Goal: Task Accomplishment & Management: Manage account settings

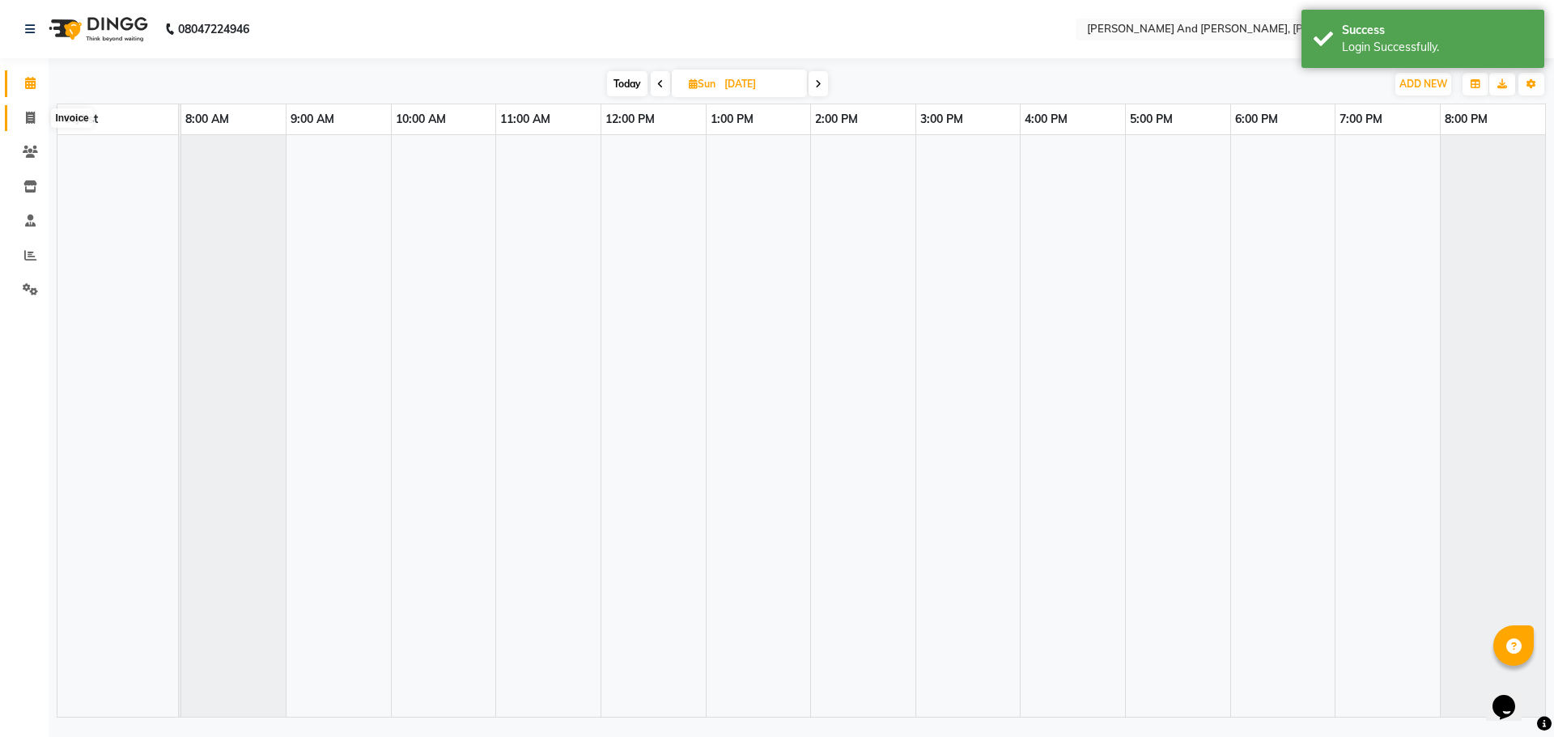
click at [30, 122] on icon at bounding box center [30, 118] width 9 height 12
select select "6766"
select select "service"
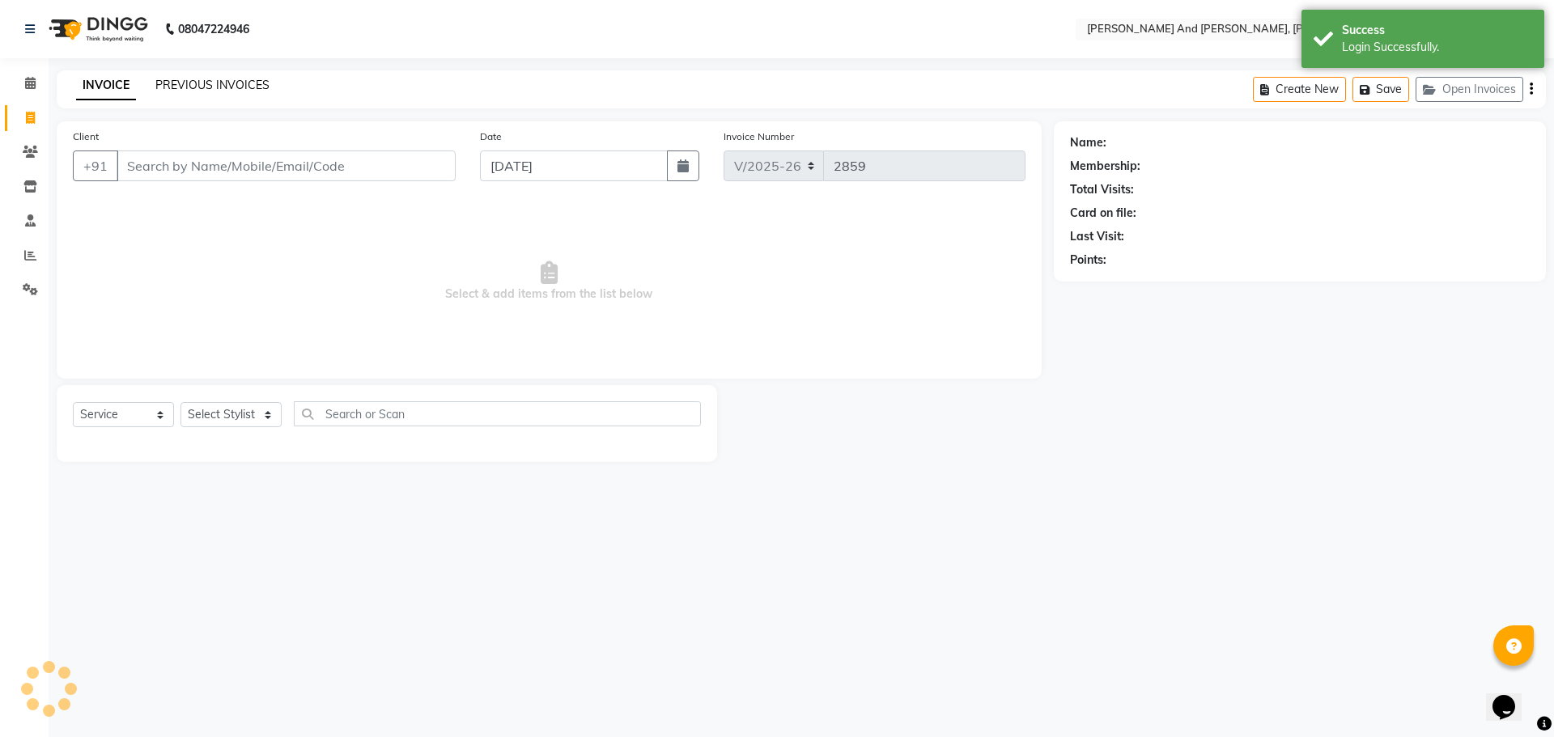
click at [196, 81] on link "PREVIOUS INVOICES" at bounding box center [212, 85] width 114 height 15
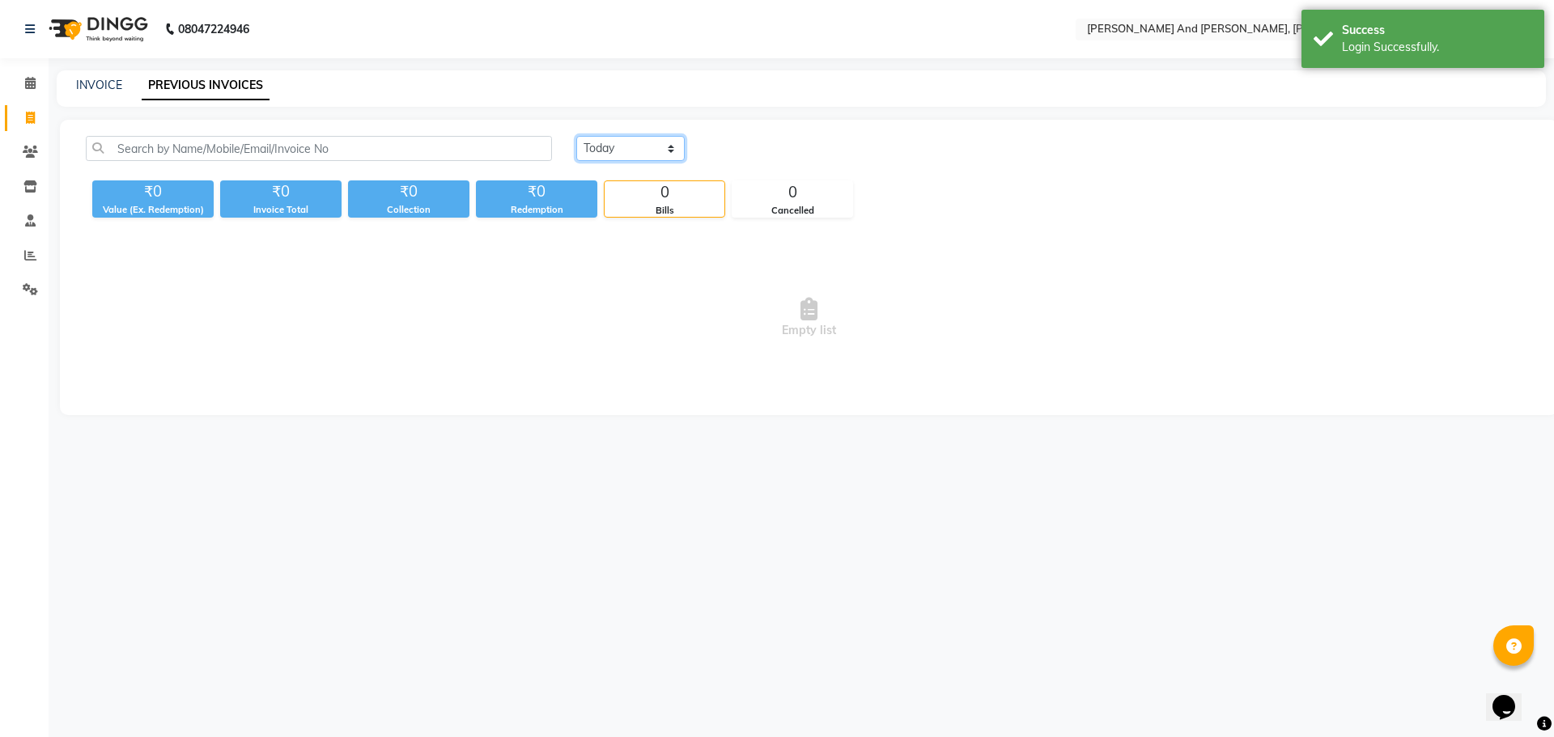
click at [632, 155] on select "[DATE] [DATE] Custom Range" at bounding box center [630, 148] width 108 height 25
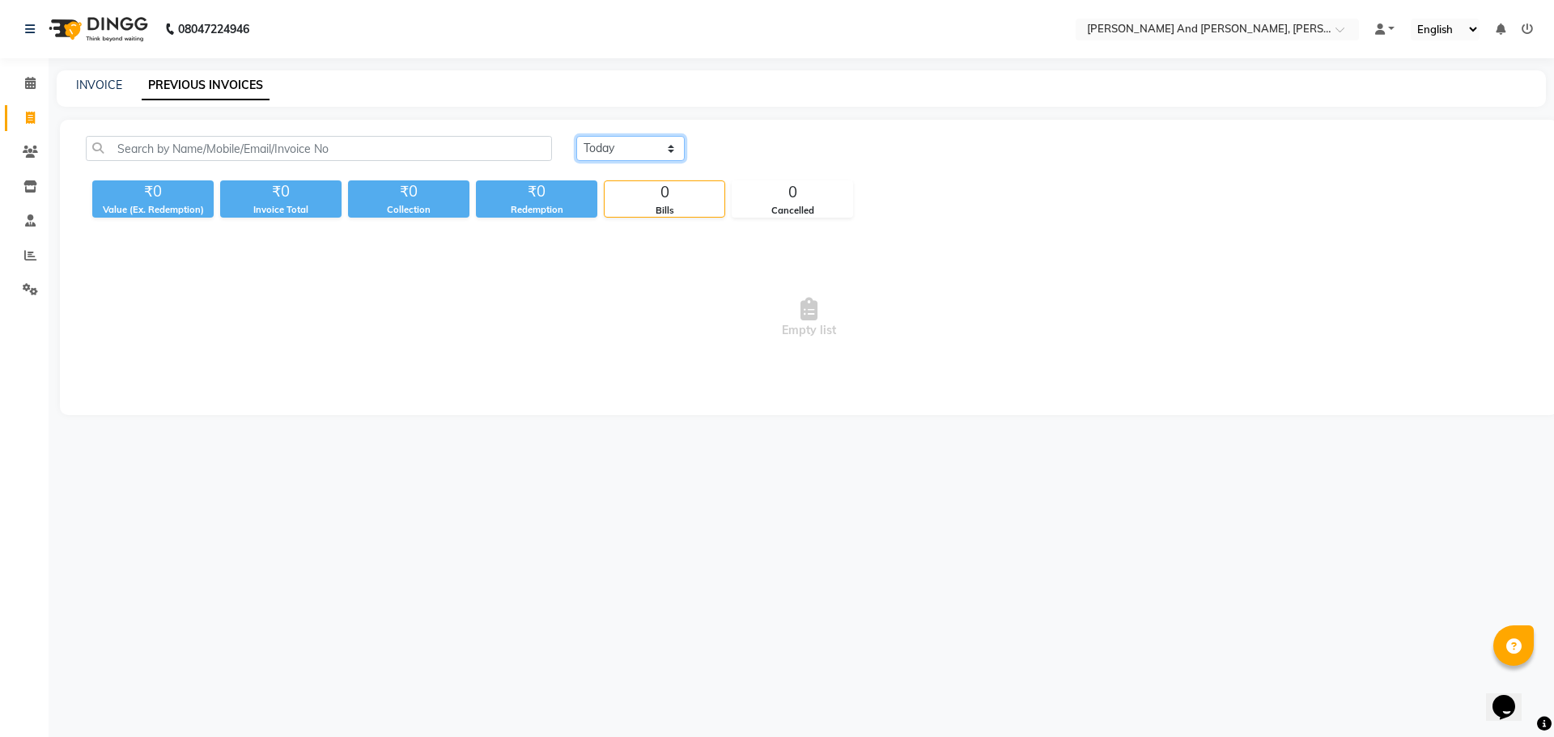
select select "[DATE]"
click at [576, 136] on select "[DATE] [DATE] Custom Range" at bounding box center [630, 148] width 108 height 25
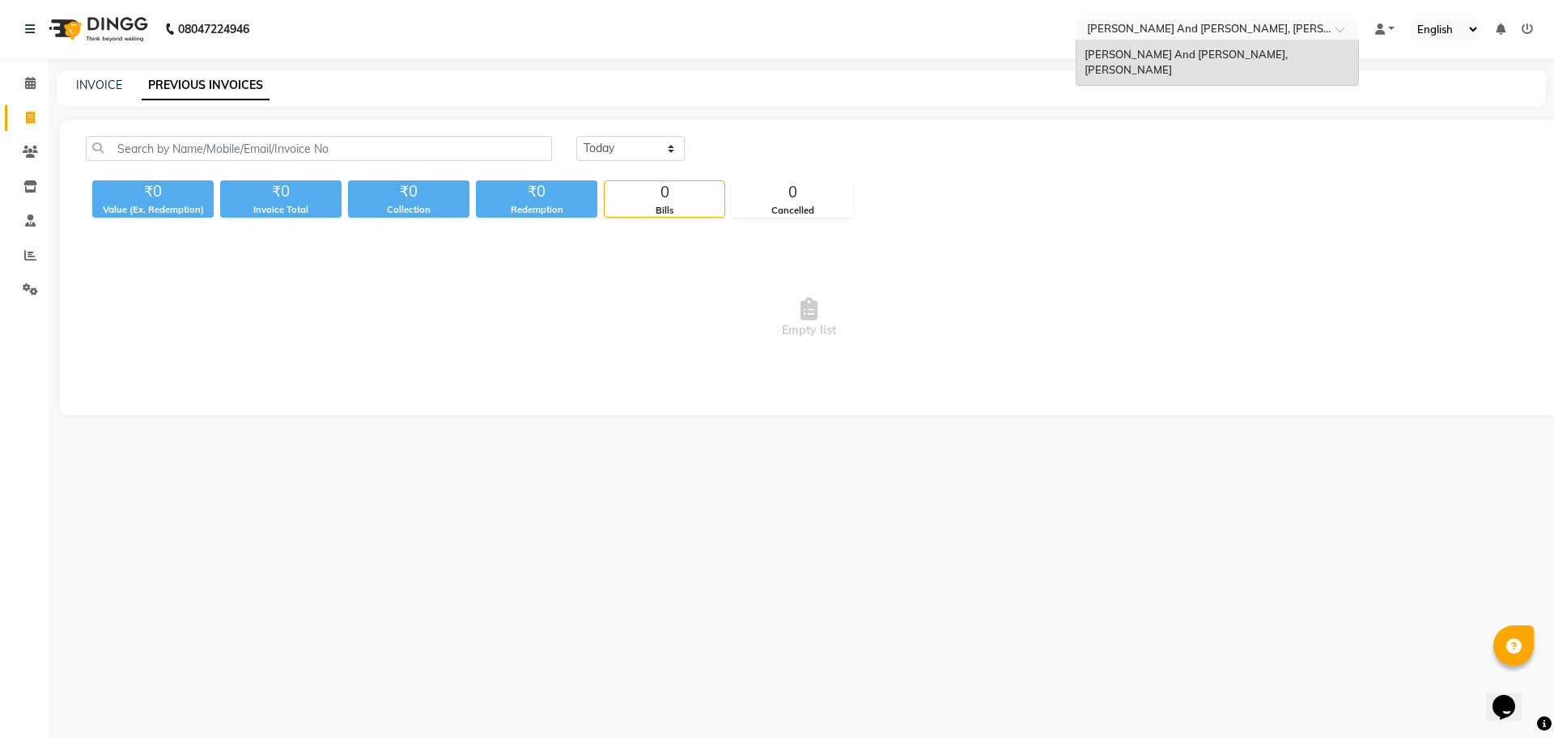
click at [1346, 32] on span at bounding box center [1345, 34] width 20 height 16
click at [1264, 44] on div "[PERSON_NAME] And [PERSON_NAME], [PERSON_NAME]" at bounding box center [1217, 62] width 282 height 45
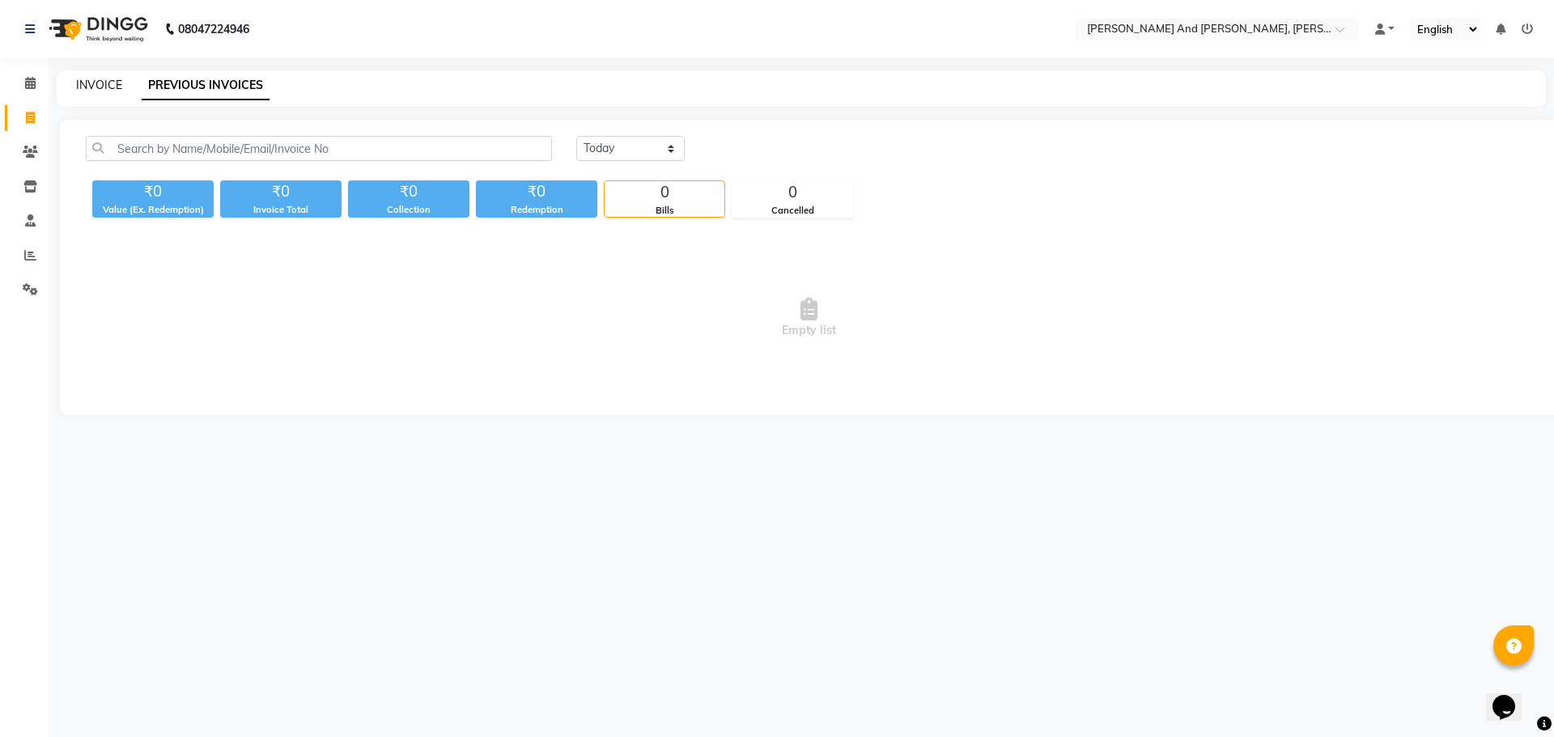
click at [78, 85] on link "INVOICE" at bounding box center [99, 85] width 46 height 15
select select "6766"
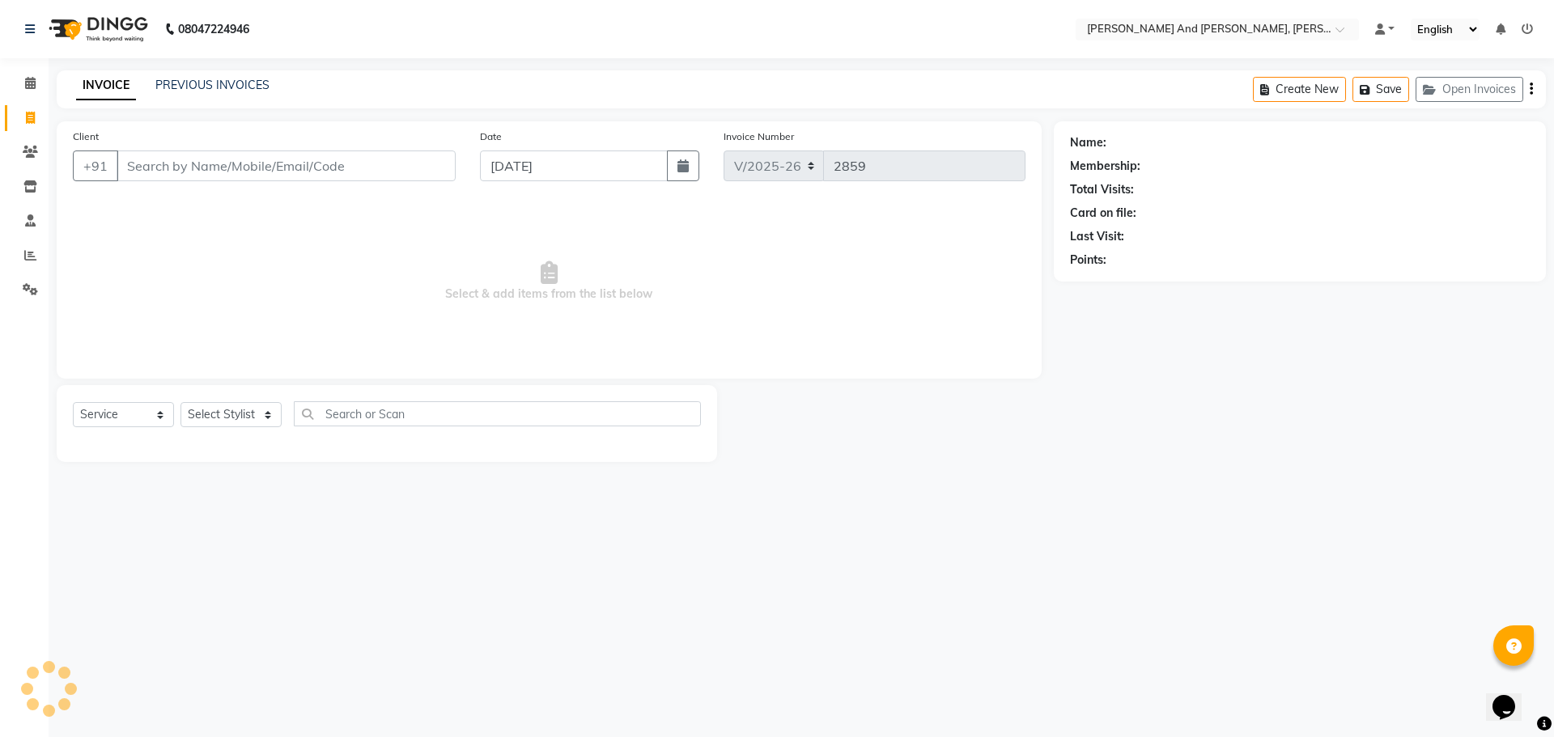
click at [198, 92] on div "PREVIOUS INVOICES" at bounding box center [212, 85] width 114 height 17
select select "P"
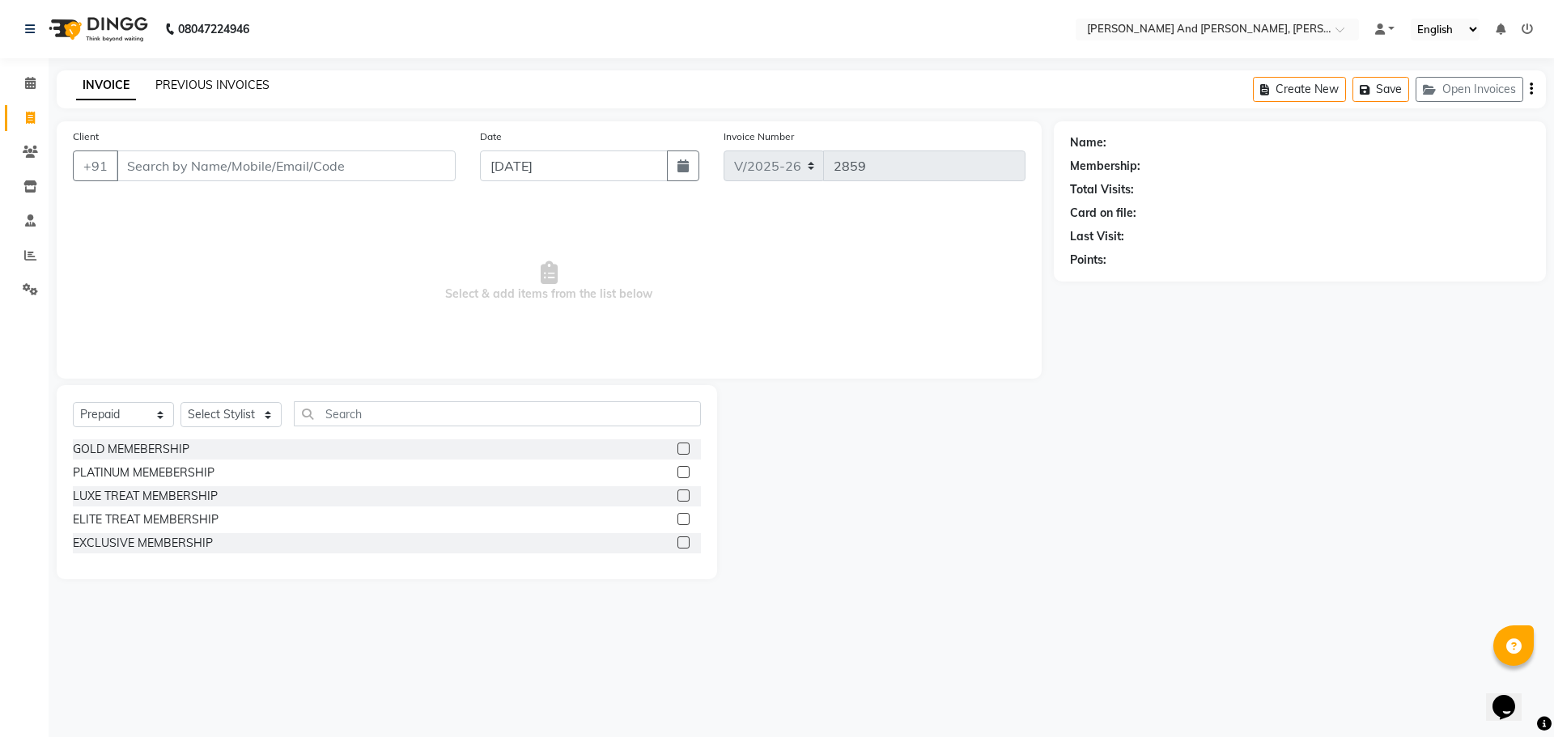
click at [207, 81] on link "PREVIOUS INVOICES" at bounding box center [212, 85] width 114 height 15
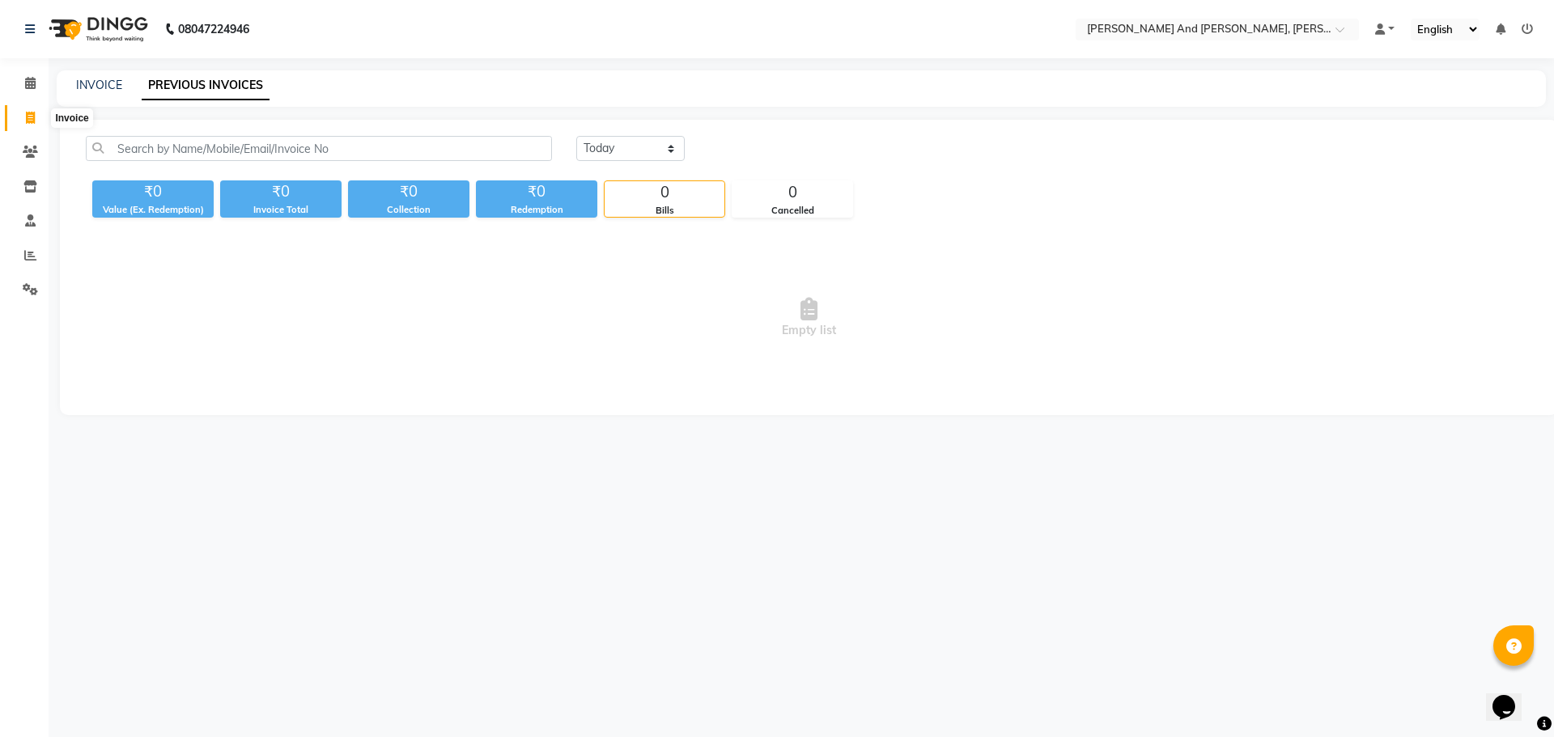
click at [40, 118] on span at bounding box center [30, 118] width 28 height 19
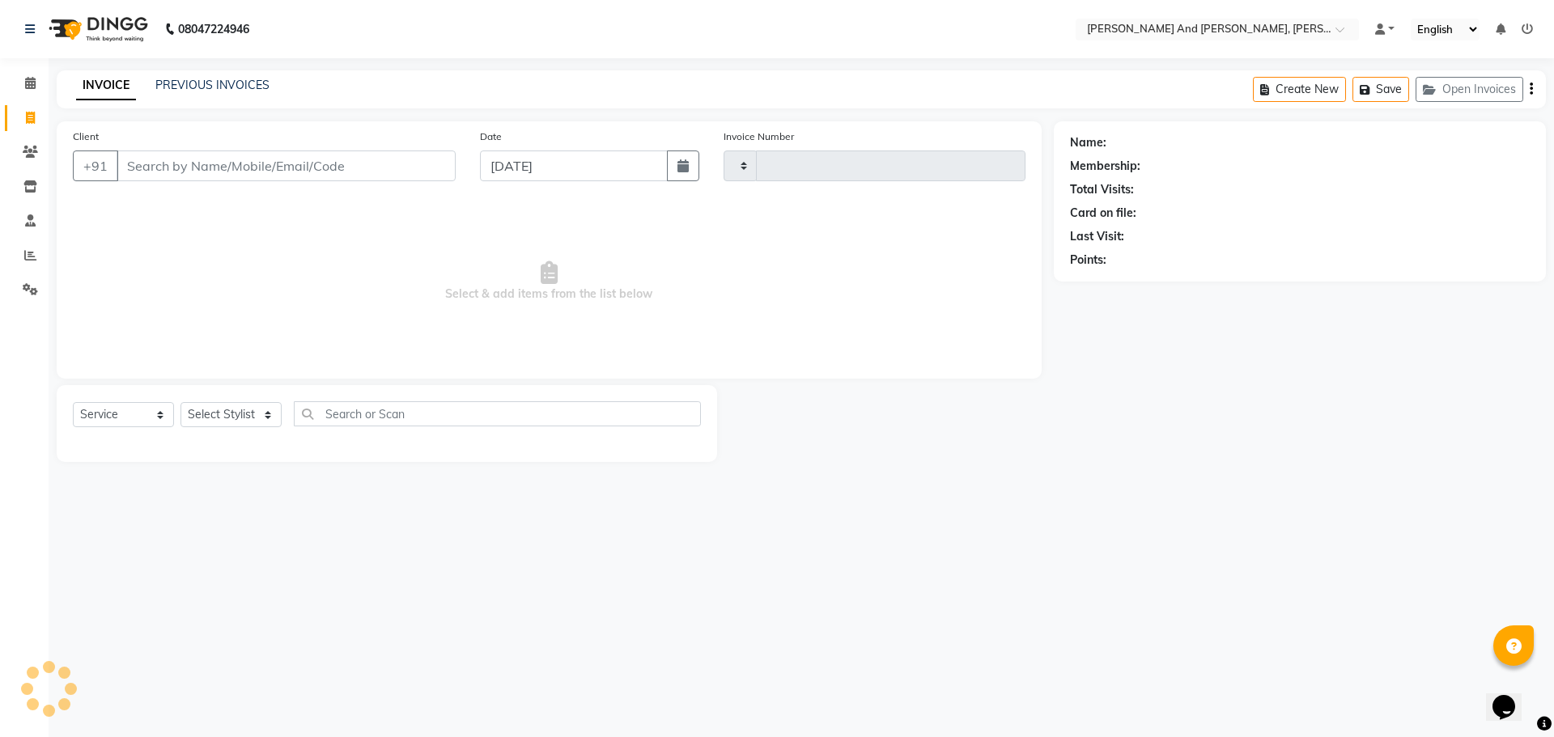
select select "P"
type input "2859"
select select "6766"
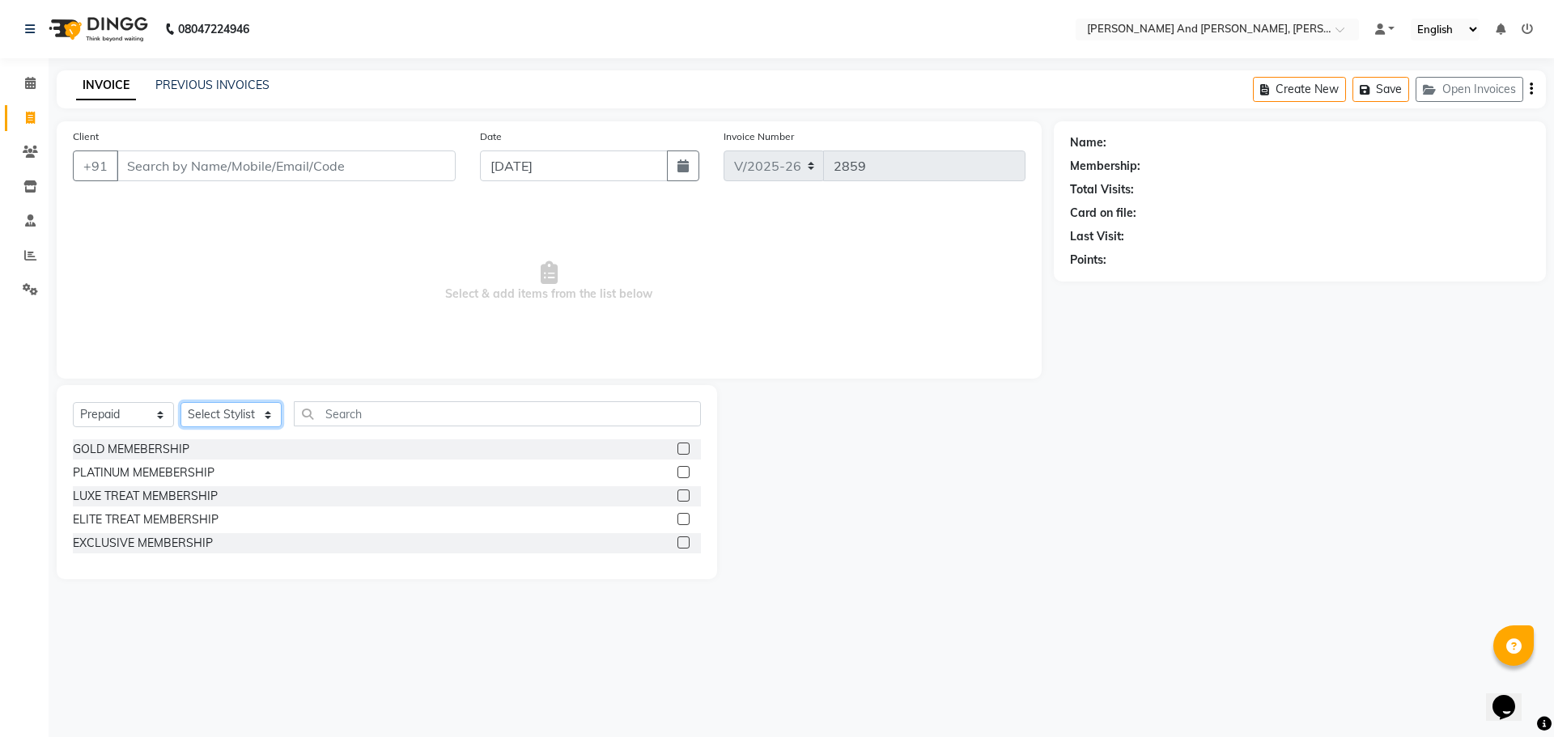
click at [262, 423] on select "Select Stylist ADITI AFREEN 2 [PERSON_NAME] [PERSON_NAME] [PERSON_NAME] 1 [PERS…" at bounding box center [230, 414] width 101 height 25
click at [688, 225] on span "Select & add items from the list below" at bounding box center [549, 282] width 953 height 162
click at [33, 117] on icon at bounding box center [30, 118] width 9 height 12
select select "6766"
select select "service"
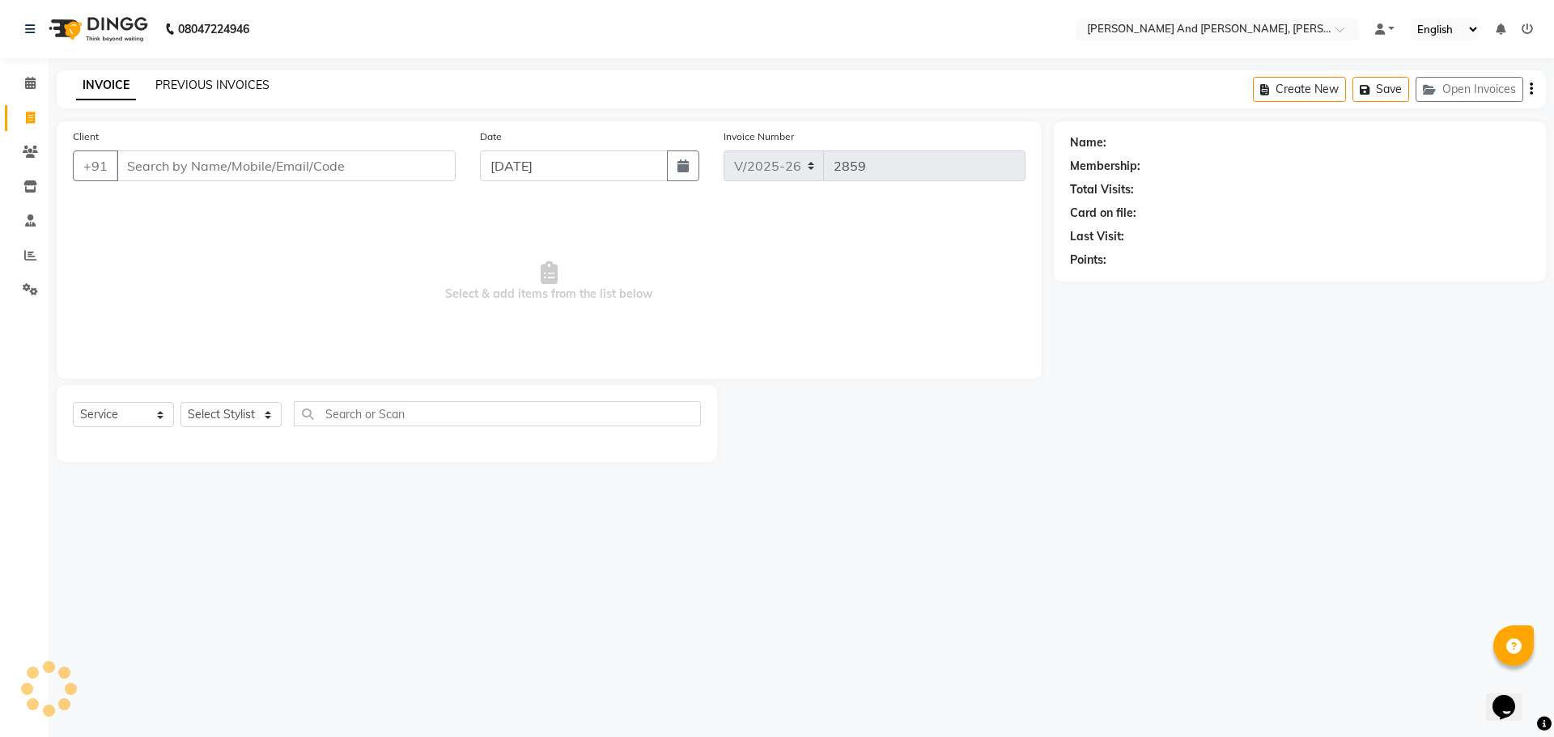
click at [220, 85] on link "PREVIOUS INVOICES" at bounding box center [212, 85] width 114 height 15
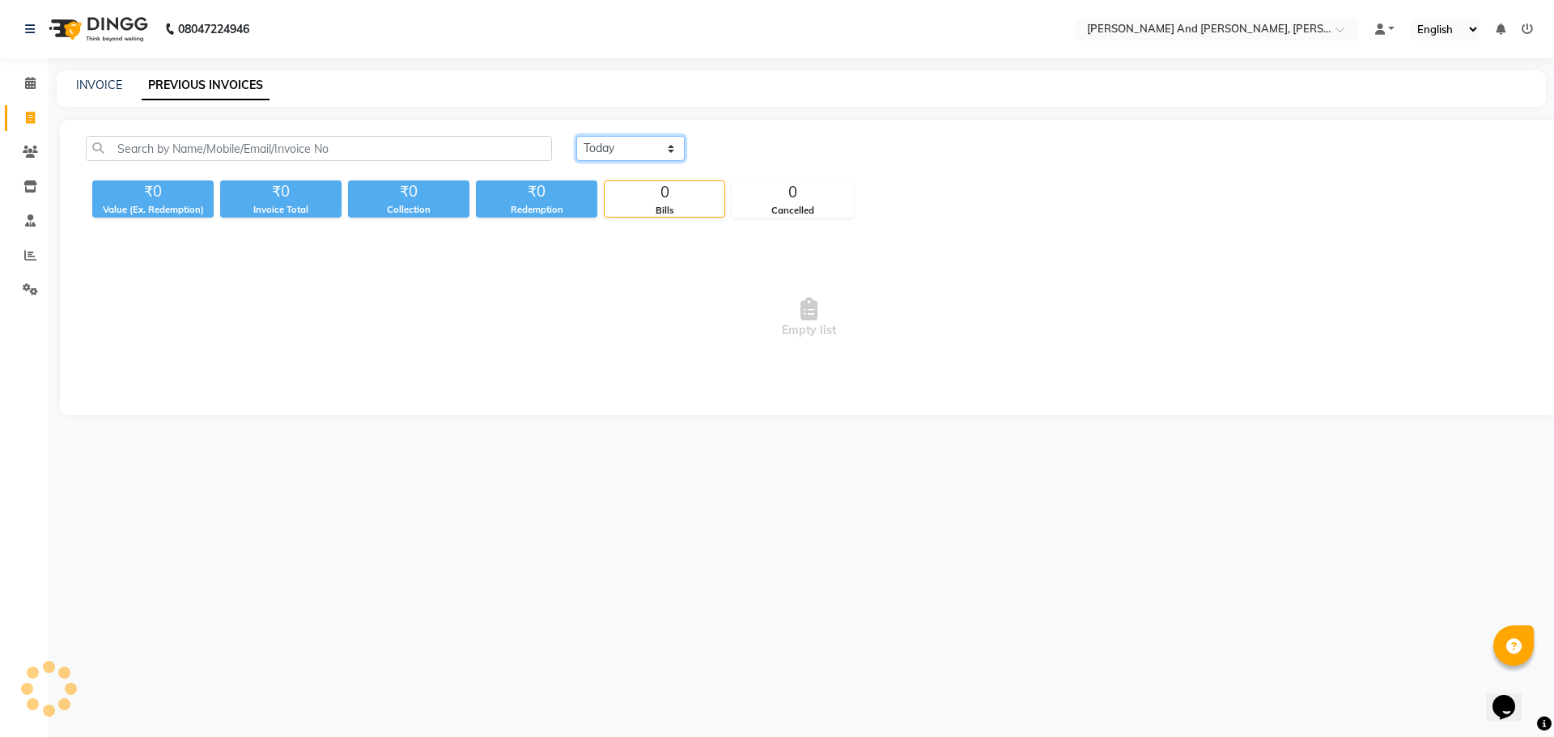
click at [634, 150] on select "[DATE] [DATE] Custom Range" at bounding box center [630, 148] width 108 height 25
select select "[DATE]"
click at [576, 136] on select "[DATE] [DATE] Custom Range" at bounding box center [630, 148] width 108 height 25
click at [36, 294] on icon at bounding box center [30, 289] width 15 height 12
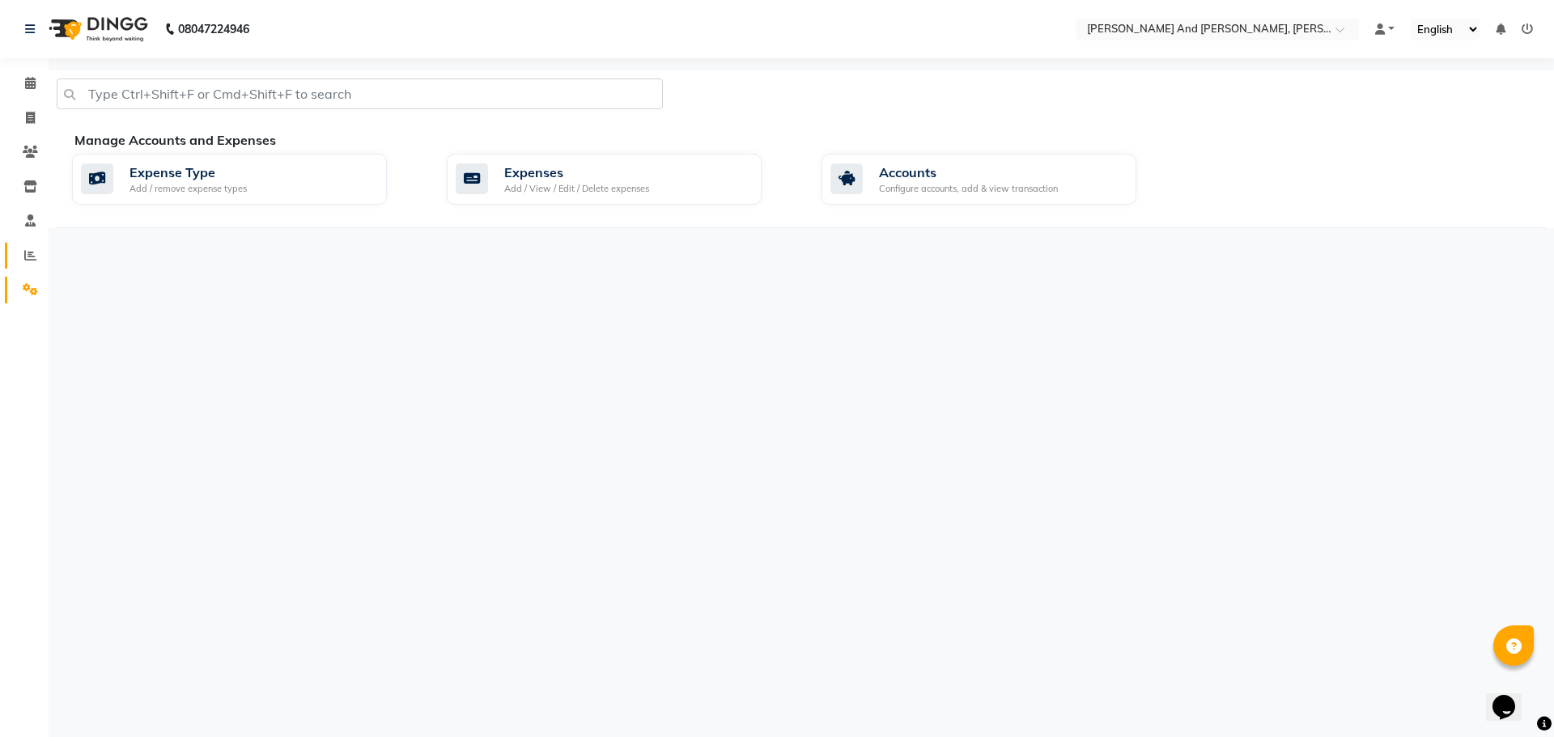
click at [33, 266] on link "Reports" at bounding box center [24, 256] width 39 height 27
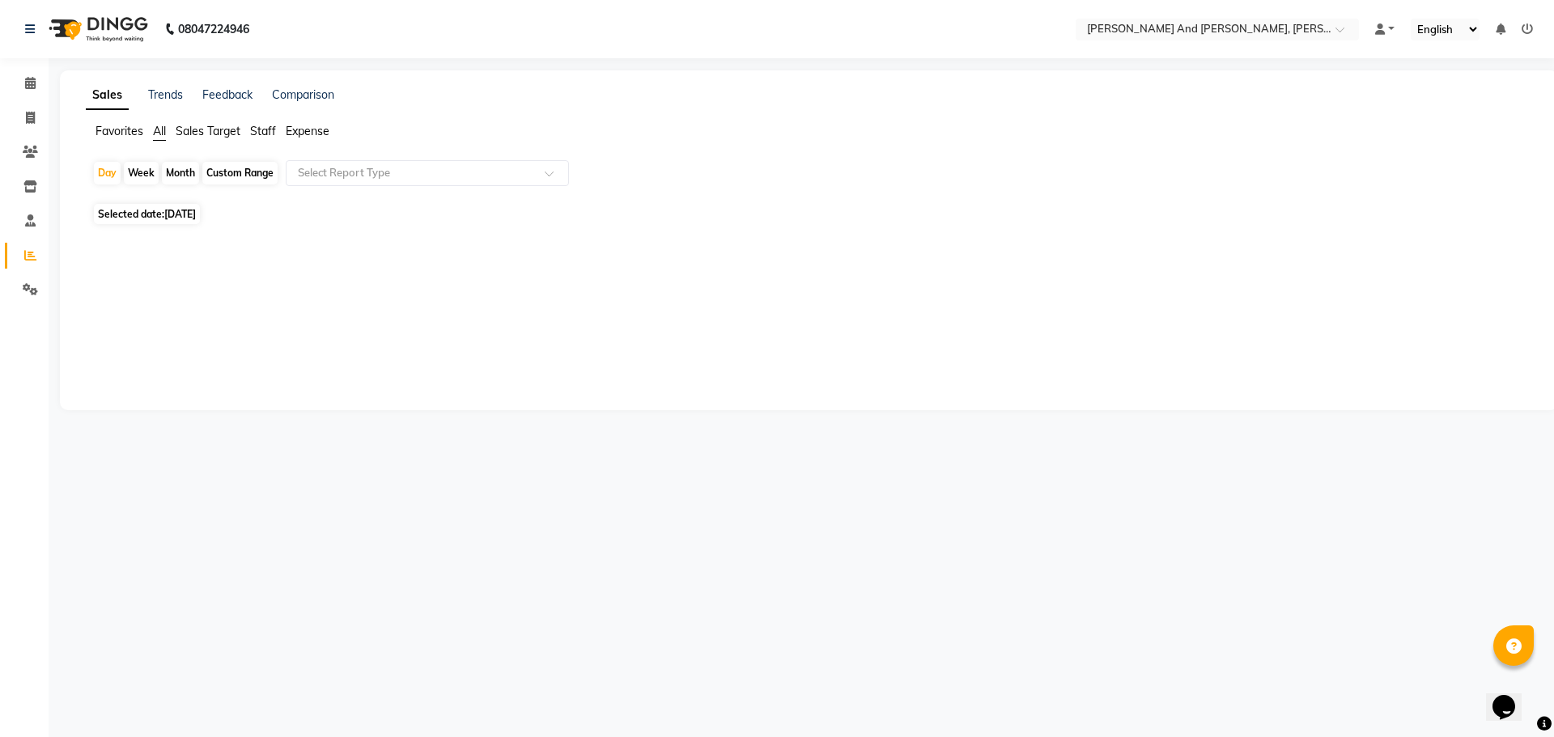
click at [174, 174] on div "Month" at bounding box center [180, 173] width 37 height 23
select select "9"
select select "2025"
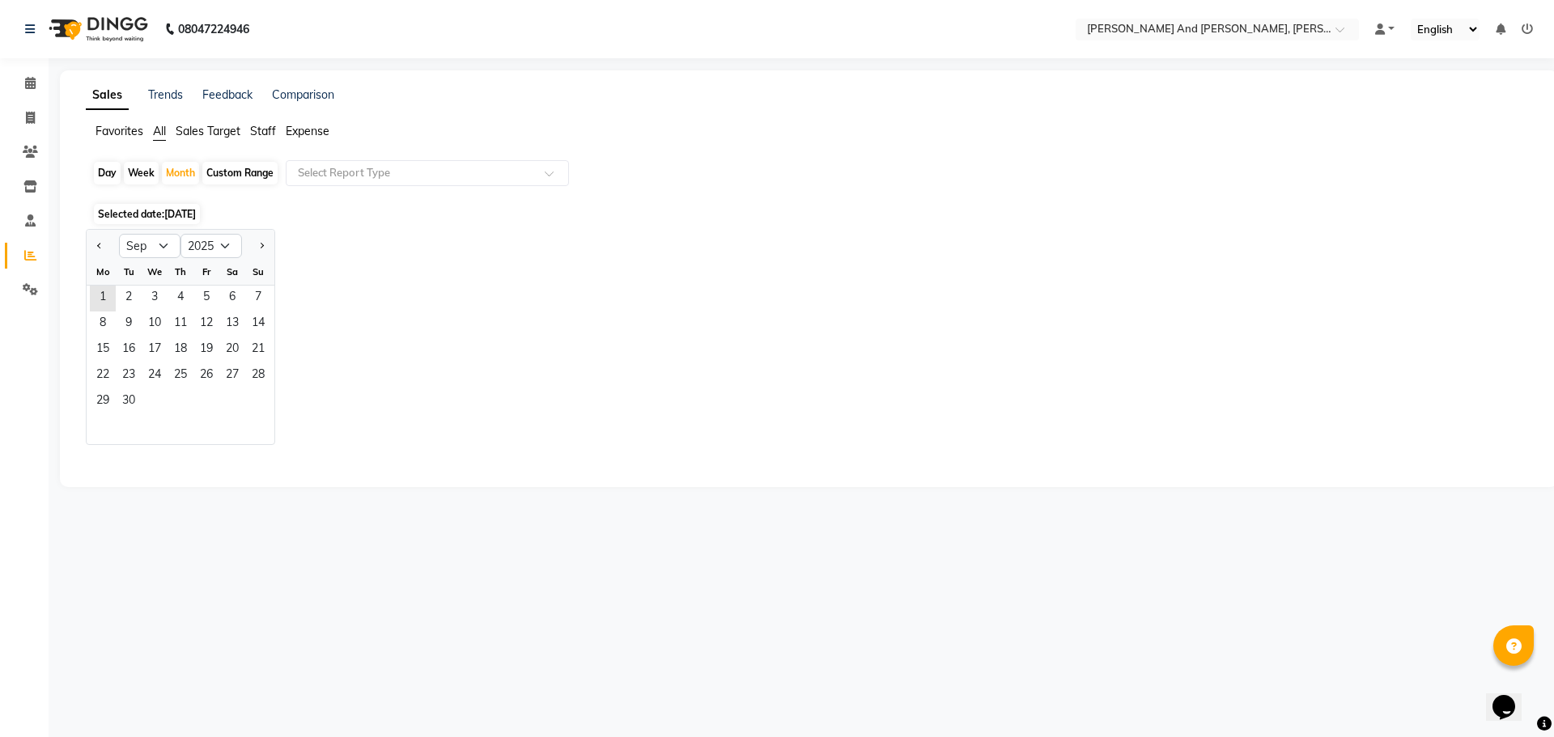
click at [261, 186] on div "Day Week Month Custom Range Select Report Type" at bounding box center [808, 179] width 1433 height 39
click at [106, 172] on div "Day" at bounding box center [107, 173] width 27 height 23
select select "9"
select select "2025"
click at [96, 303] on span "1" at bounding box center [103, 299] width 26 height 26
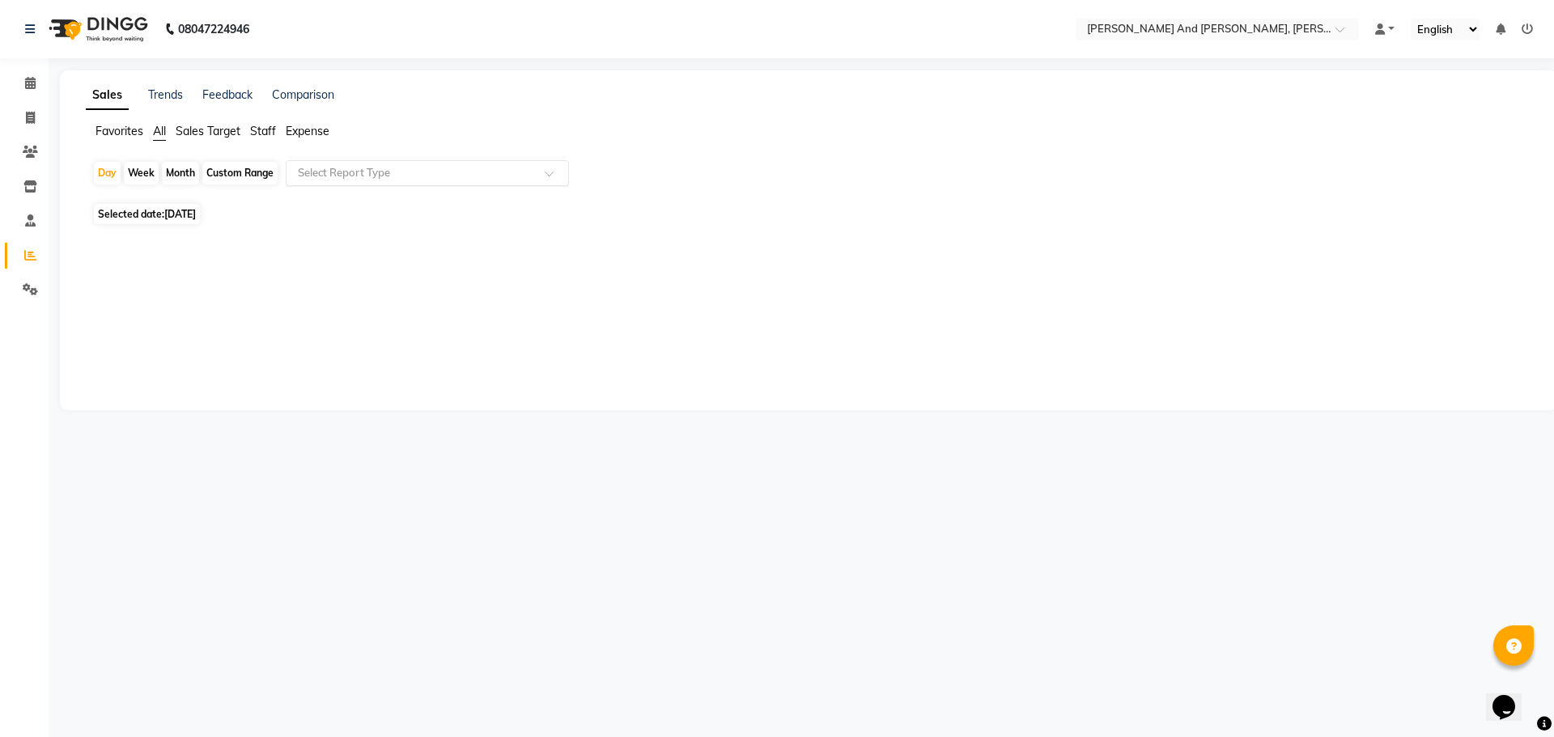
click at [405, 169] on input "text" at bounding box center [411, 173] width 233 height 16
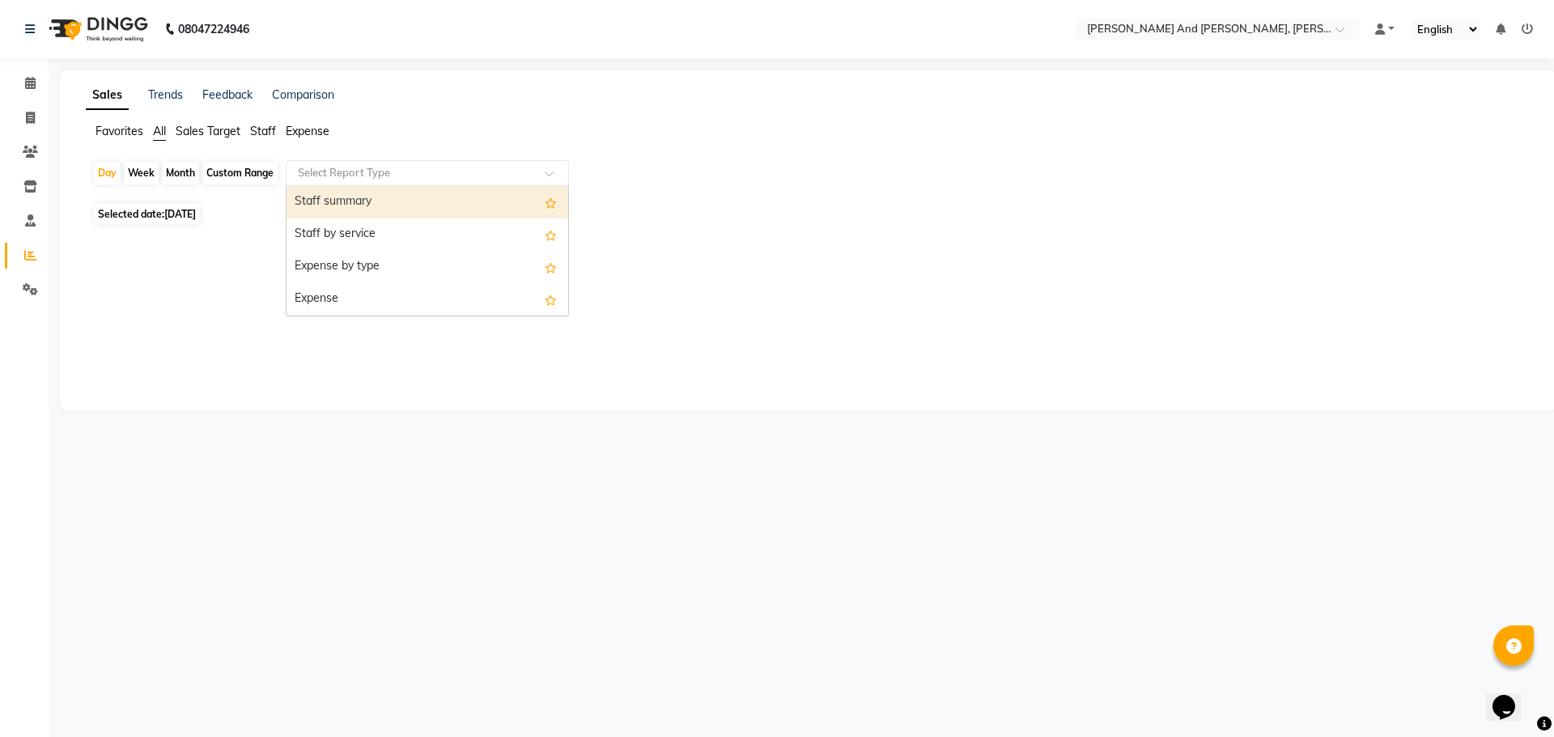
click at [382, 197] on div "Staff summary" at bounding box center [427, 202] width 282 height 32
click at [397, 180] on input "text" at bounding box center [411, 173] width 233 height 16
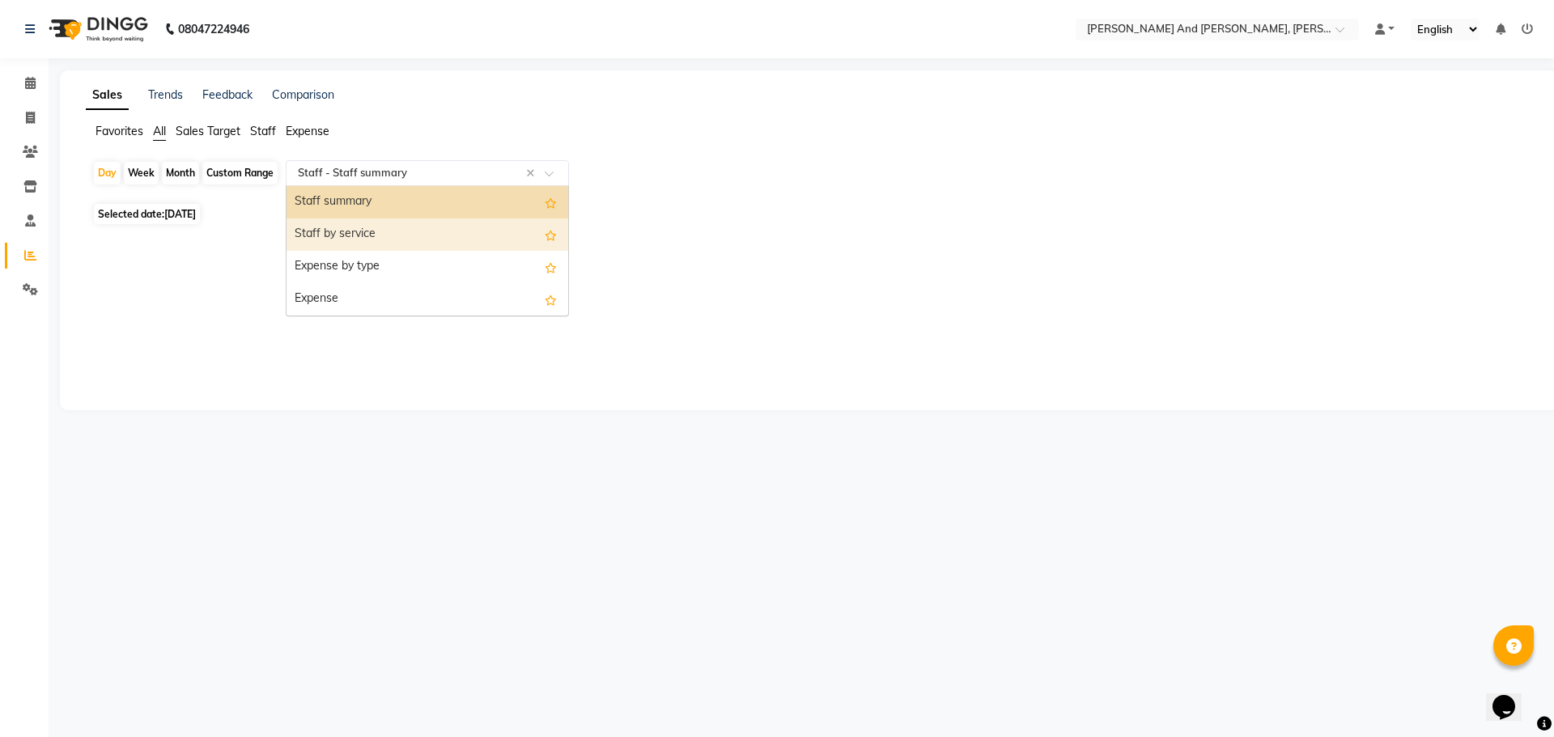
click at [375, 227] on div "Staff by service" at bounding box center [427, 235] width 282 height 32
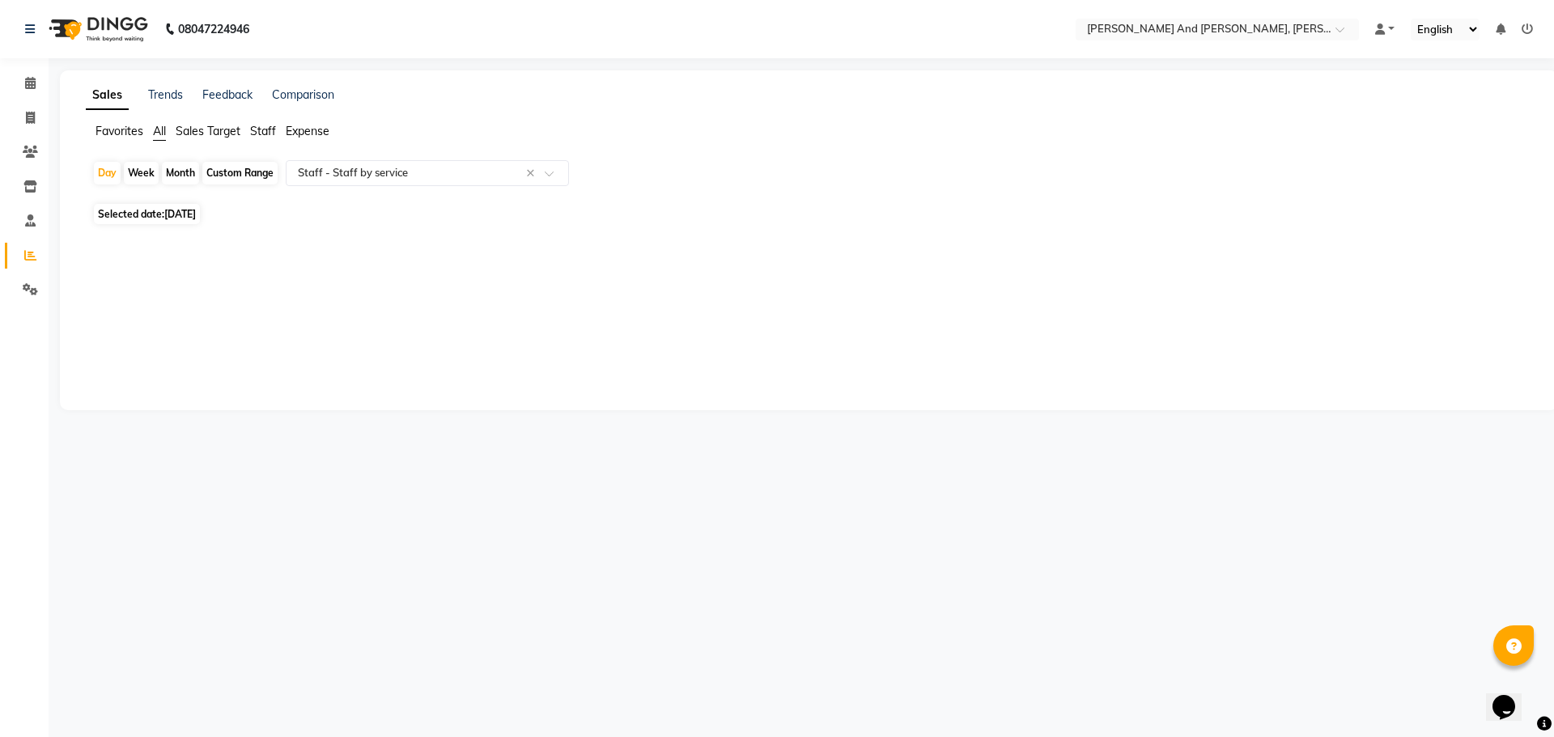
click at [189, 176] on div "Month" at bounding box center [180, 173] width 37 height 23
select select "9"
select select "2025"
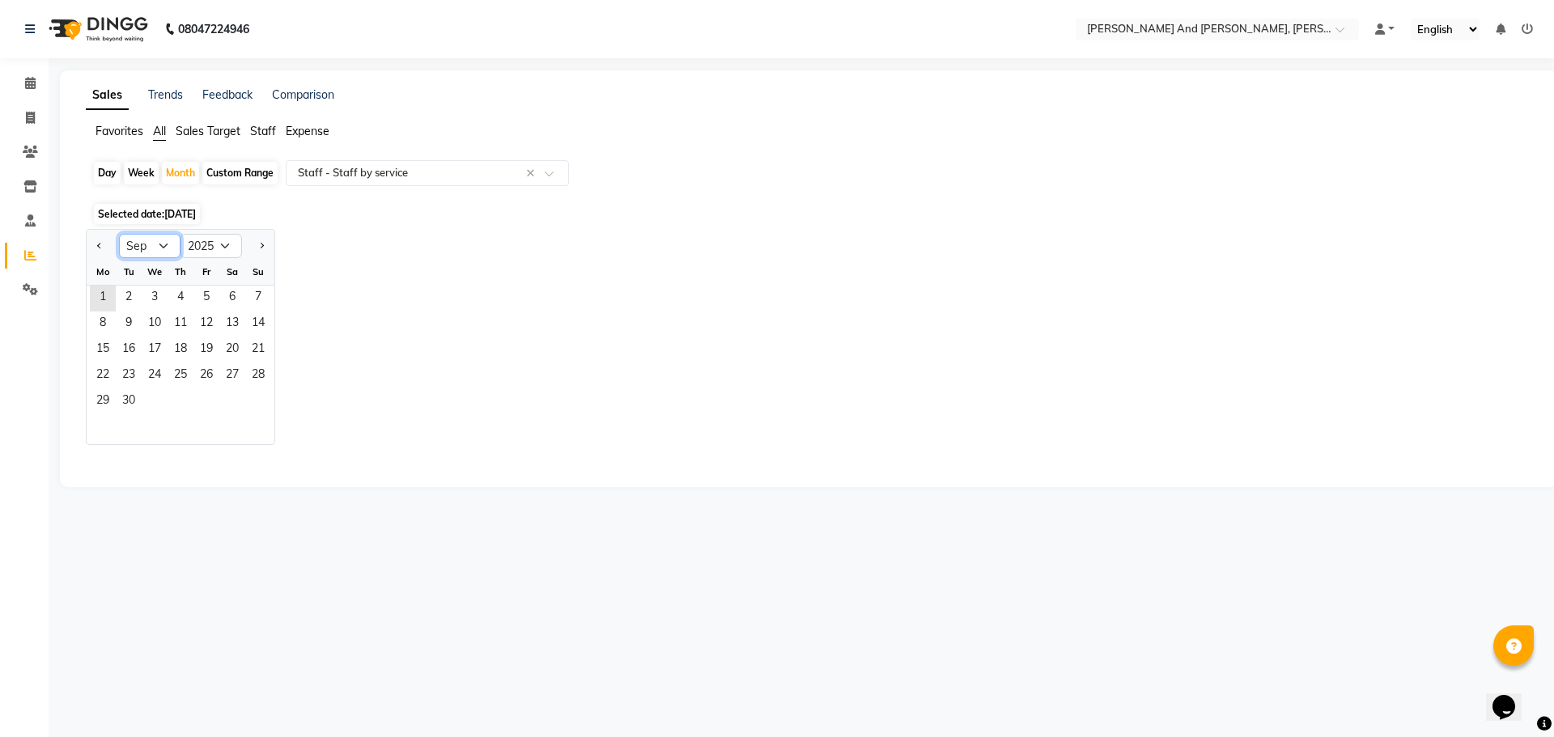
click at [150, 244] on select "Jan Feb Mar Apr May Jun [DATE] Aug Sep Oct Nov Dec" at bounding box center [150, 246] width 62 height 24
select select "8"
click at [119, 234] on select "Jan Feb Mar Apr May Jun [DATE] Aug Sep Oct Nov Dec" at bounding box center [150, 246] width 62 height 24
click at [210, 297] on span "1" at bounding box center [206, 299] width 26 height 26
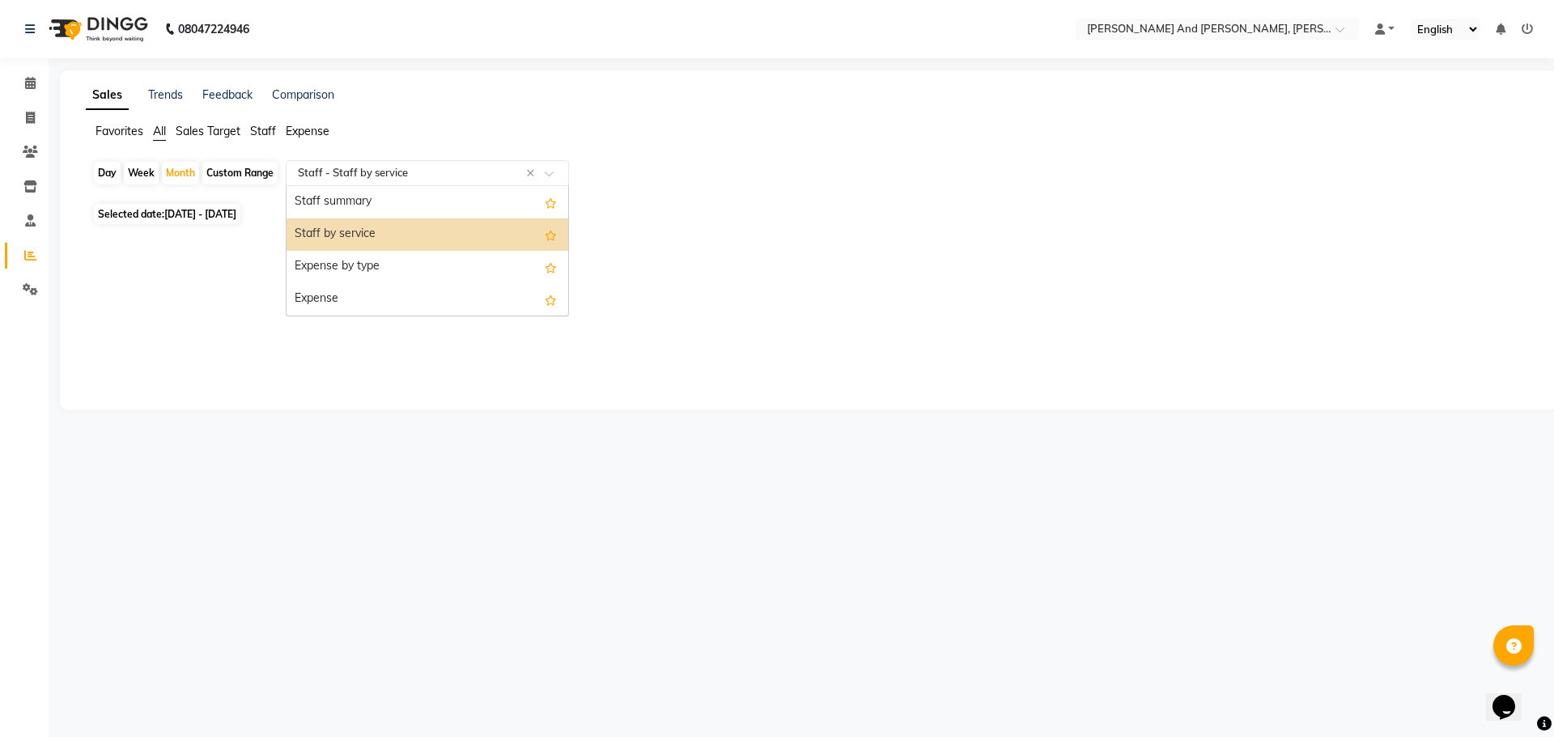
click at [383, 172] on input "text" at bounding box center [411, 173] width 233 height 16
click at [376, 189] on div "Staff summary" at bounding box center [427, 202] width 282 height 32
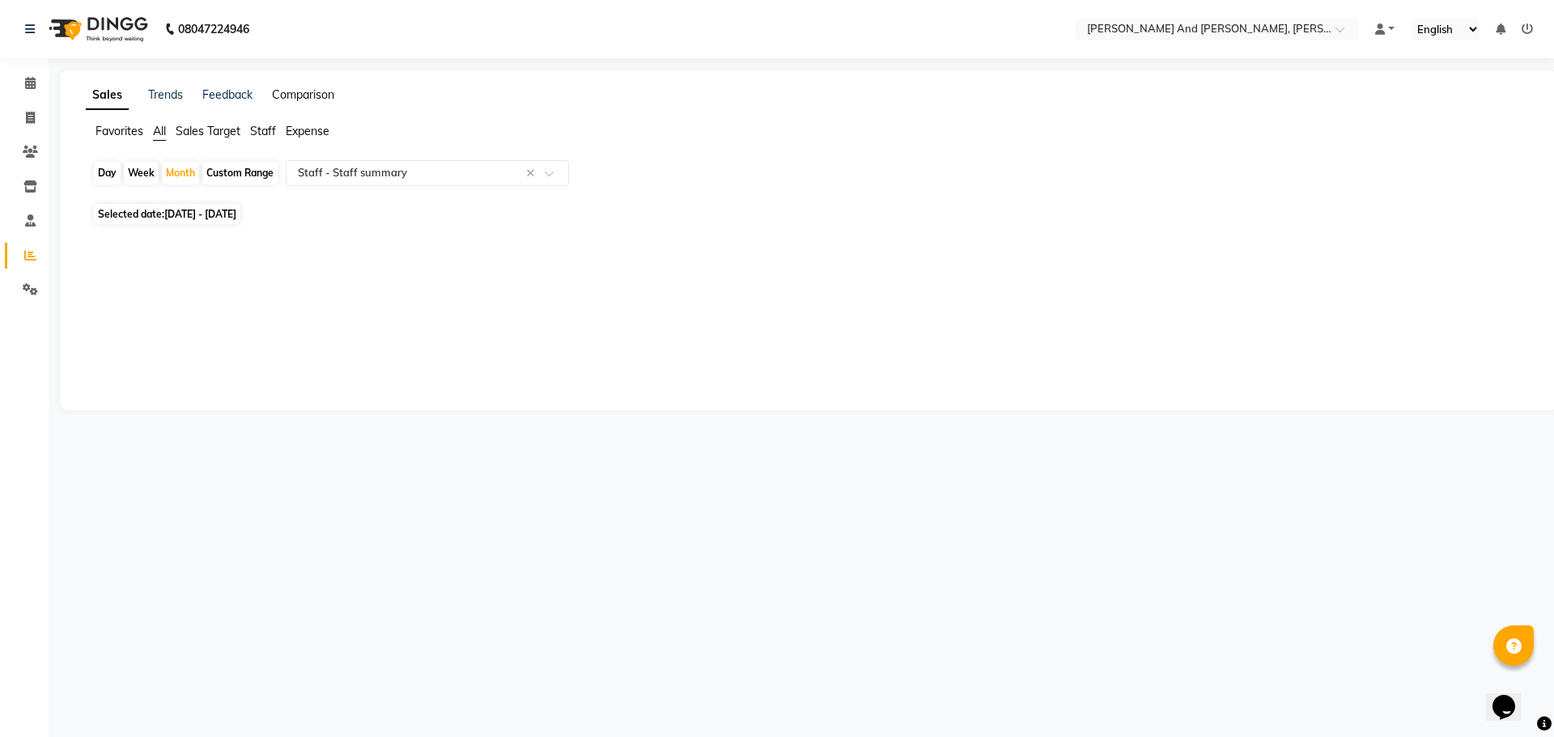
click at [312, 98] on link "Comparison" at bounding box center [303, 94] width 62 height 15
select select "single_date"
select select "single_date_dash"
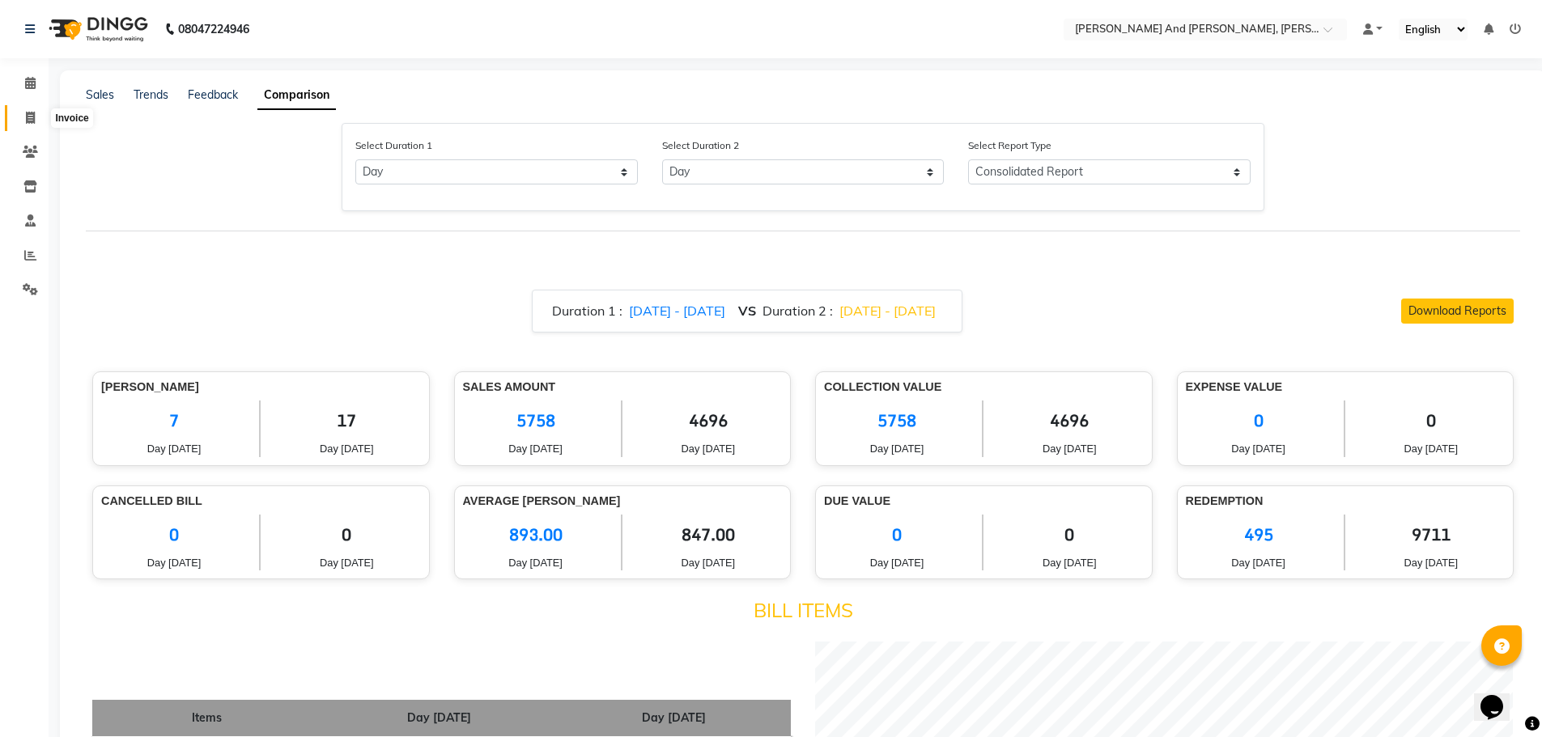
click at [26, 121] on icon at bounding box center [30, 118] width 9 height 12
select select "6766"
select select "service"
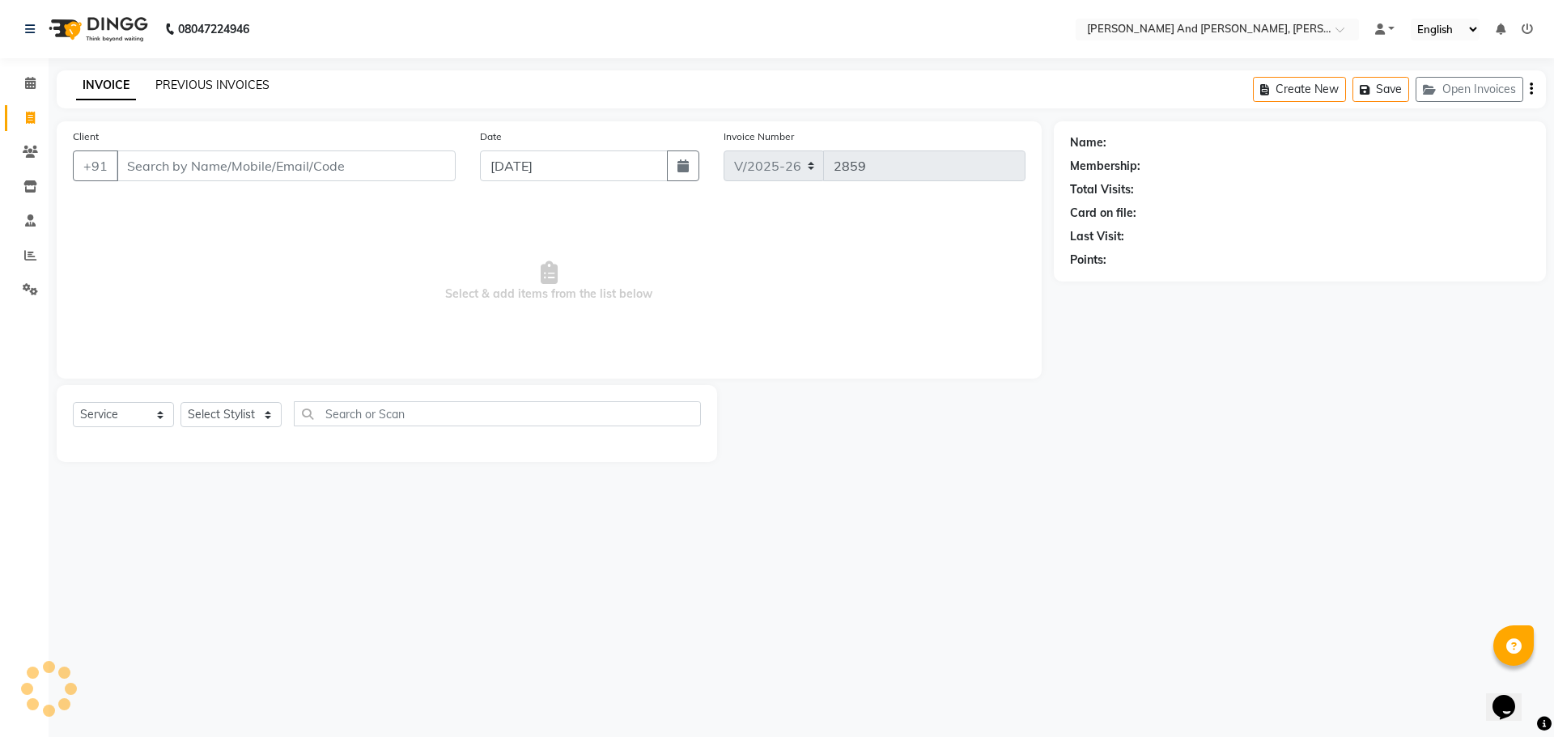
click at [203, 89] on link "PREVIOUS INVOICES" at bounding box center [212, 85] width 114 height 15
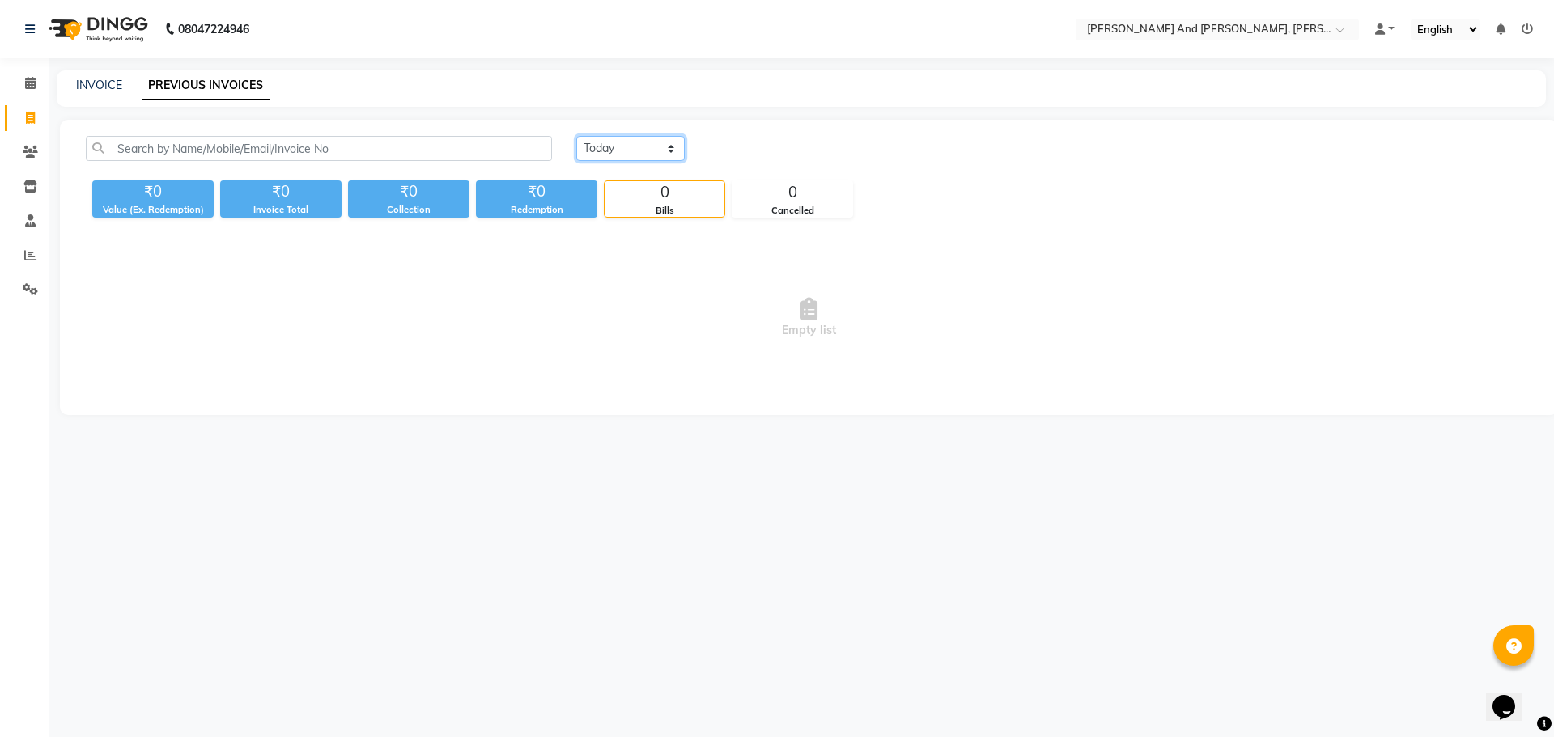
click at [656, 152] on select "[DATE] [DATE] Custom Range" at bounding box center [630, 148] width 108 height 25
click at [576, 136] on select "[DATE] [DATE] Custom Range" at bounding box center [630, 148] width 108 height 25
click at [654, 146] on select "[DATE] [DATE] Custom Range" at bounding box center [630, 148] width 108 height 25
click at [1388, 26] on link at bounding box center [1384, 29] width 19 height 17
click at [1343, 37] on span at bounding box center [1345, 34] width 20 height 16
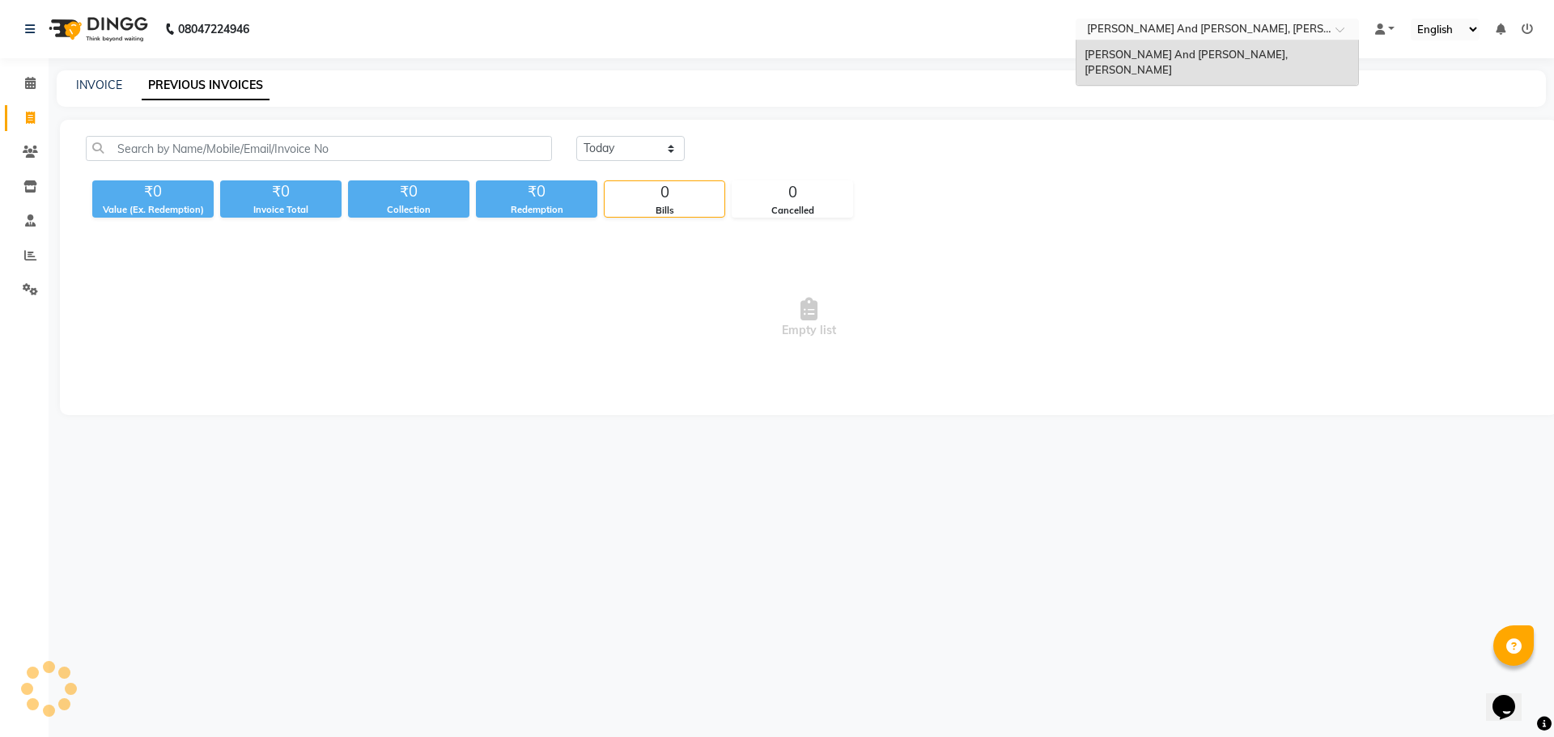
click at [1532, 30] on ul "Default Panel My Panel English ENGLISH Español العربية मराठी हिंदी ગુજરાતી தமிழ…" at bounding box center [1454, 30] width 174 height 22
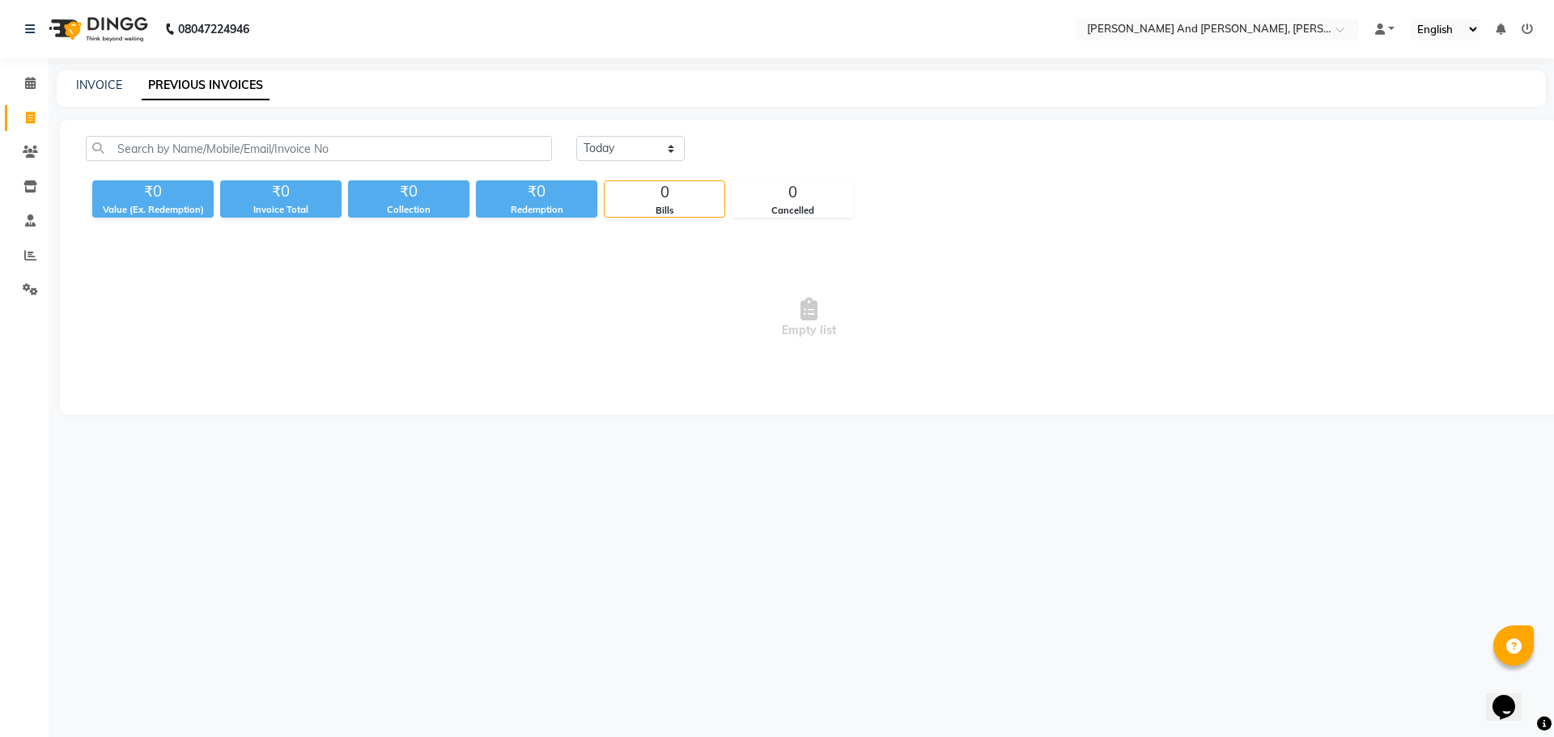
click at [1525, 31] on icon at bounding box center [1526, 28] width 11 height 11
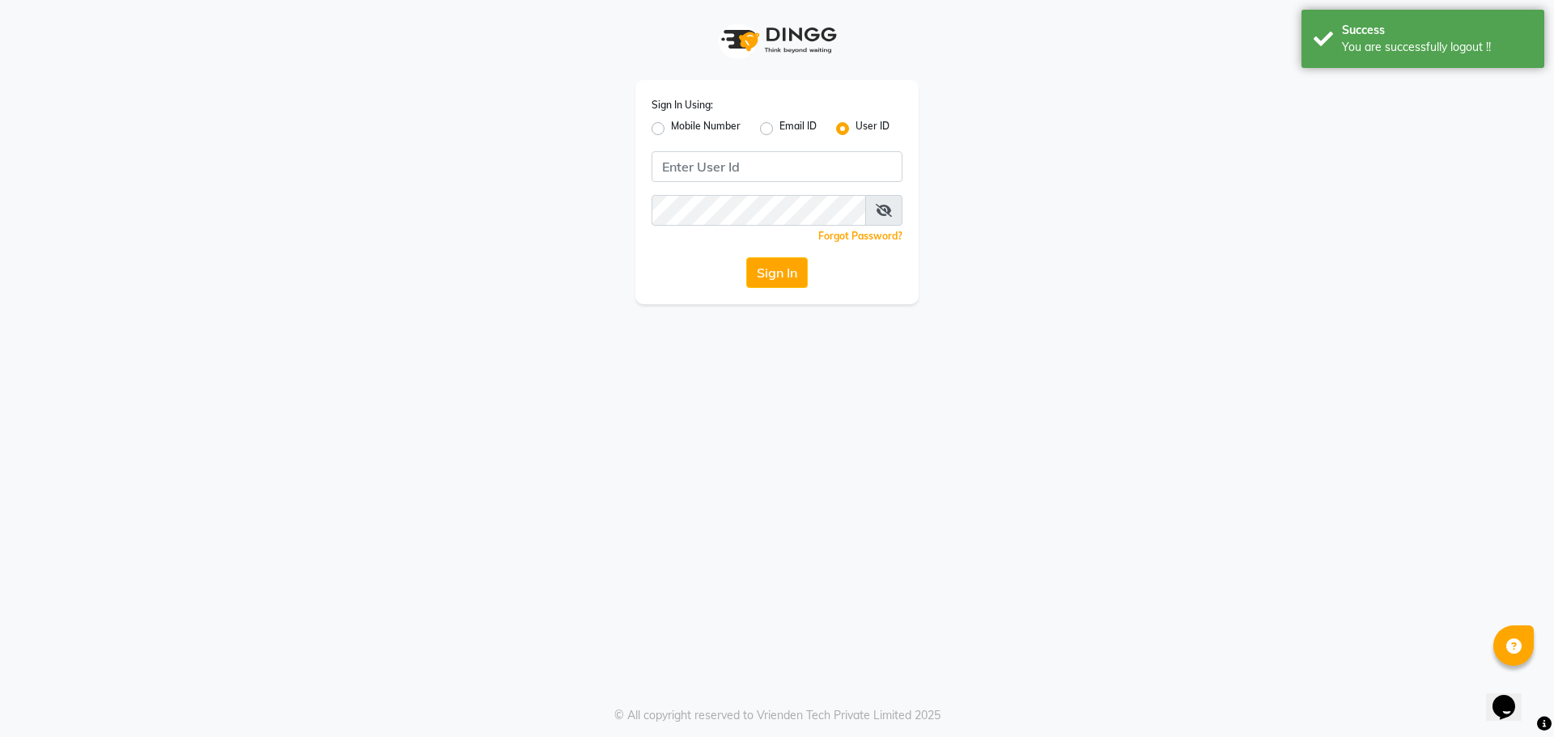
click at [671, 132] on label "Mobile Number" at bounding box center [706, 128] width 70 height 19
click at [671, 129] on input "Mobile Number" at bounding box center [676, 124] width 11 height 11
radio input "true"
radio input "false"
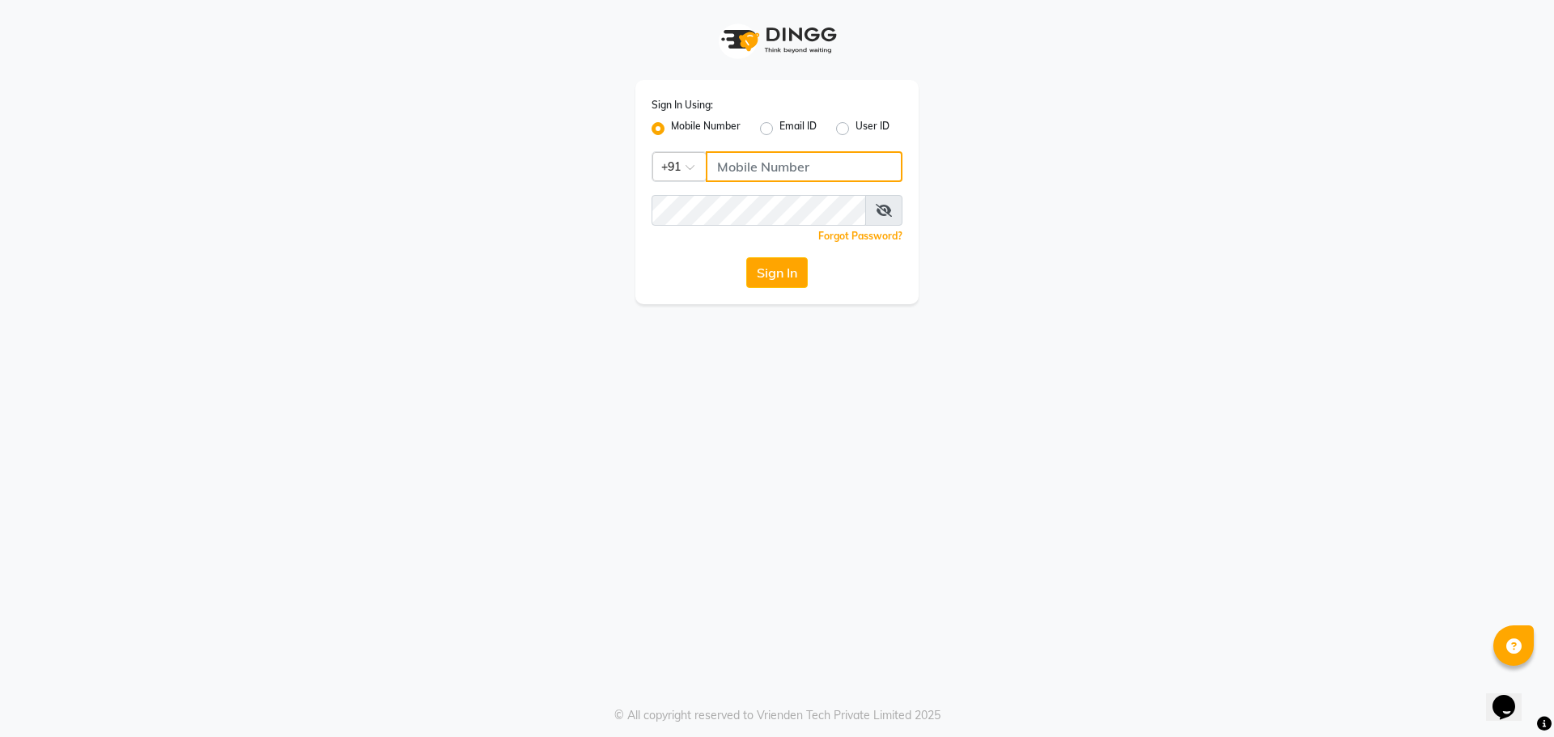
click at [767, 163] on input "Username" at bounding box center [804, 166] width 197 height 31
type input "9059811762"
click at [798, 261] on button "Sign In" at bounding box center [777, 272] width 62 height 31
